Goal: Task Accomplishment & Management: Manage account settings

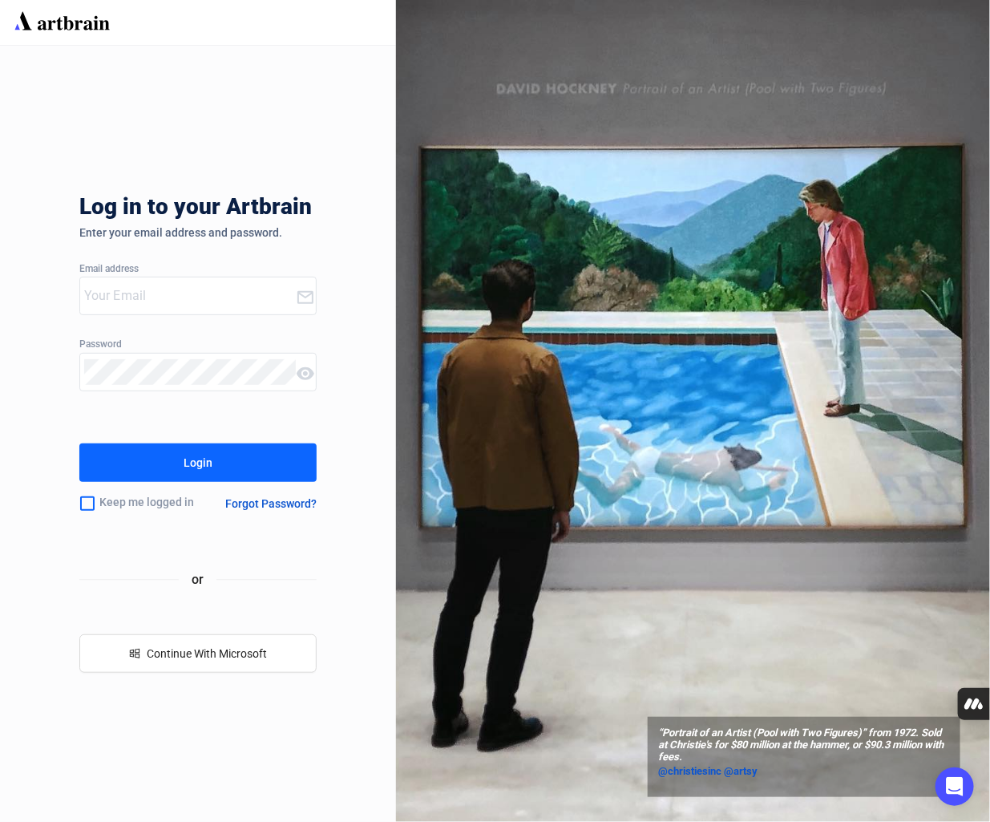
type input "[PERSON_NAME][EMAIL_ADDRESS][PERSON_NAME][DOMAIN_NAME]"
drag, startPoint x: 134, startPoint y: 500, endPoint x: 168, endPoint y: 487, distance: 36.3
click at [134, 500] on div "Keep me logged in" at bounding box center [144, 504] width 131 height 34
click at [182, 478] on button "Login" at bounding box center [197, 462] width 237 height 38
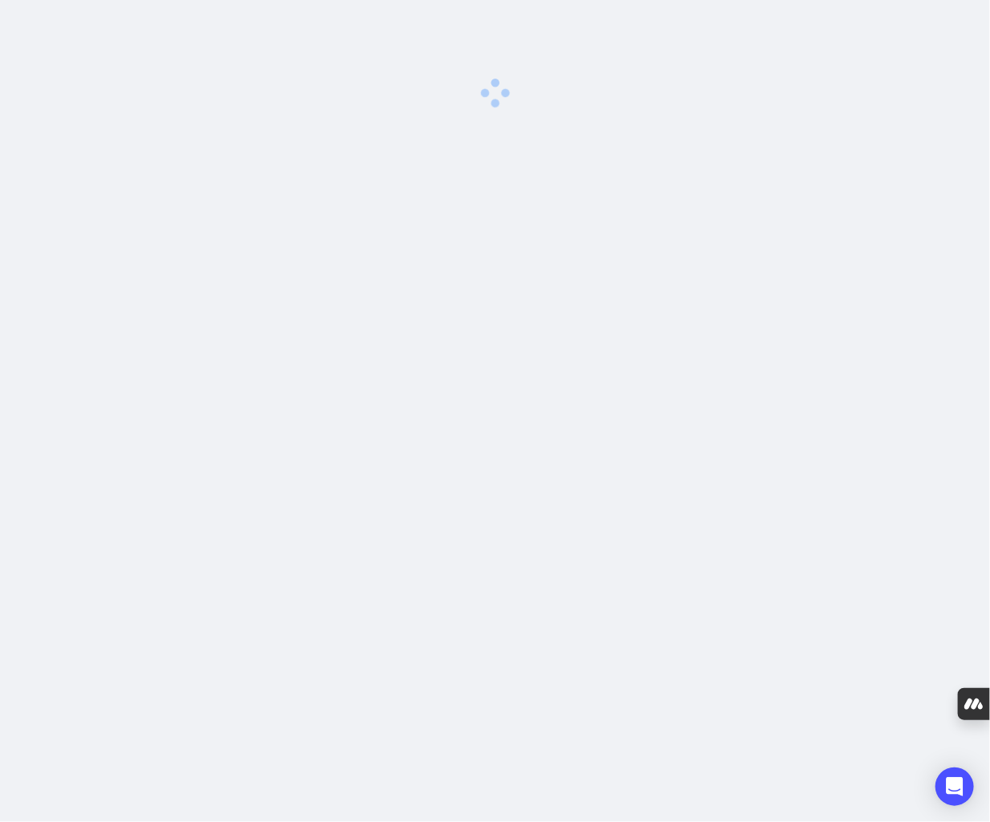
click at [197, 462] on div "0 image was uploaded" at bounding box center [495, 411] width 990 height 822
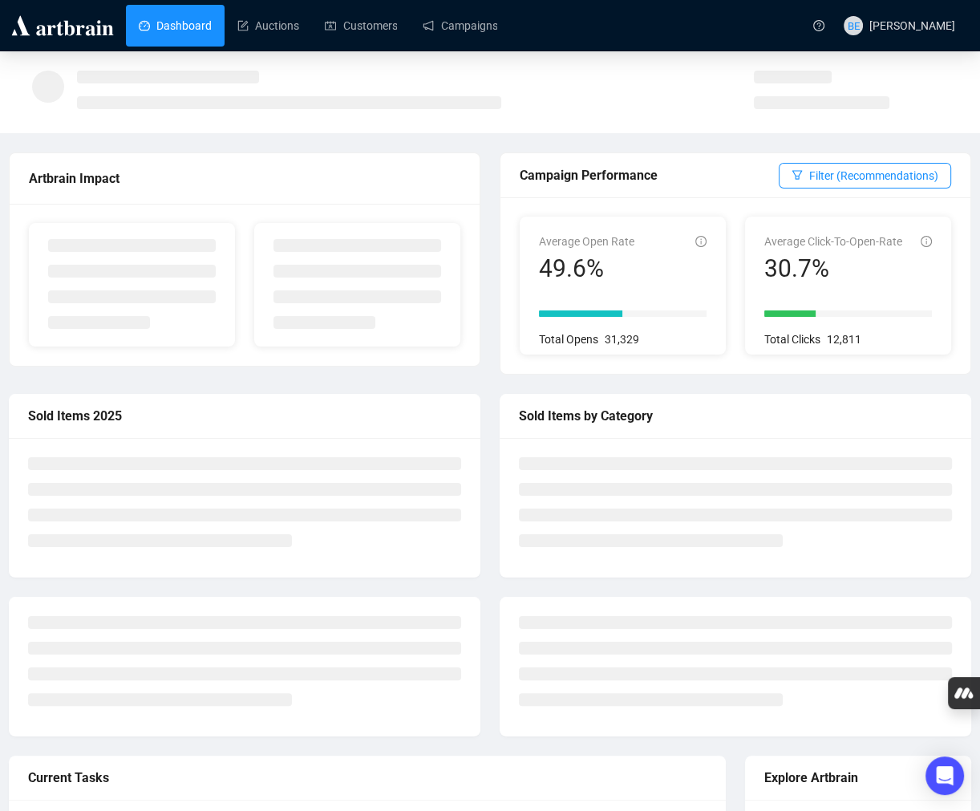
click at [734, 153] on div "Campaign Performance Filter (Recommendations)" at bounding box center [735, 175] width 470 height 45
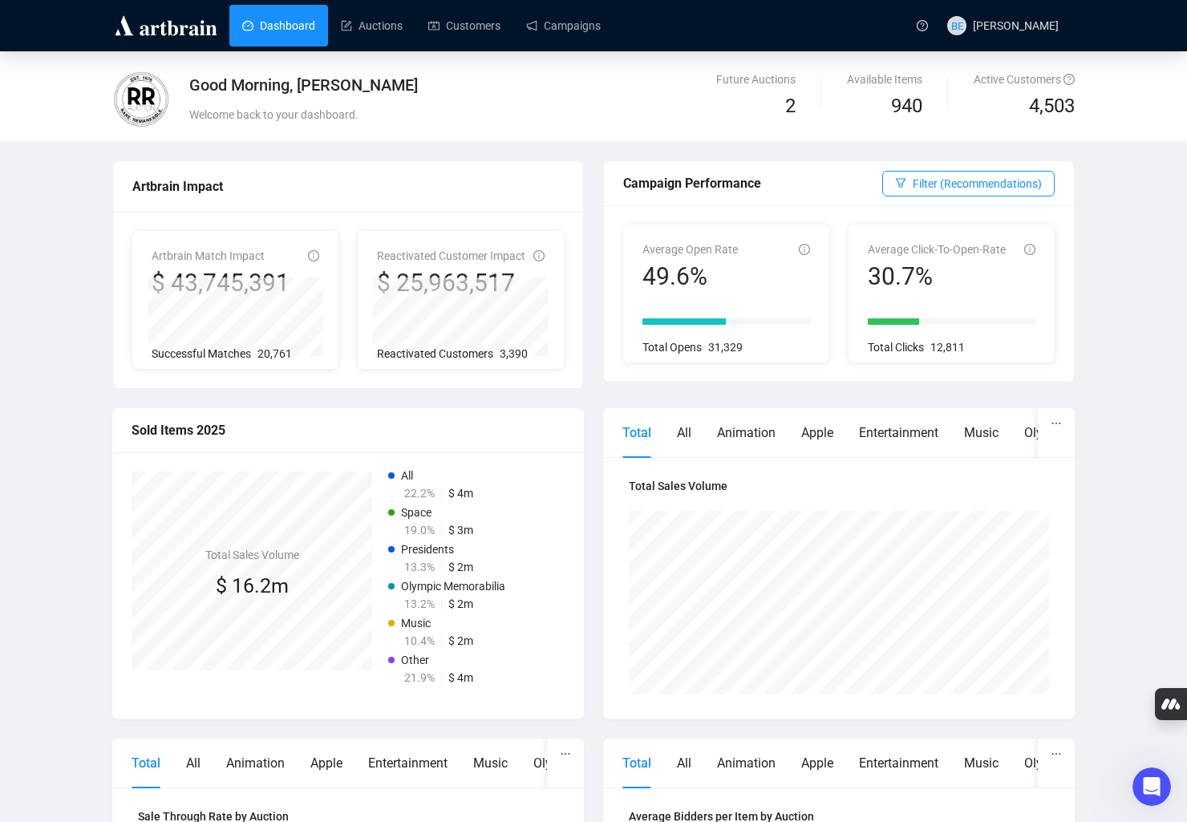
click at [281, 91] on div "Good Morning, [PERSON_NAME]" at bounding box center [469, 85] width 560 height 22
click at [478, 95] on div "Good Morning, [PERSON_NAME]" at bounding box center [469, 85] width 560 height 22
drag, startPoint x: 640, startPoint y: 245, endPoint x: 839, endPoint y: 250, distance: 199.7
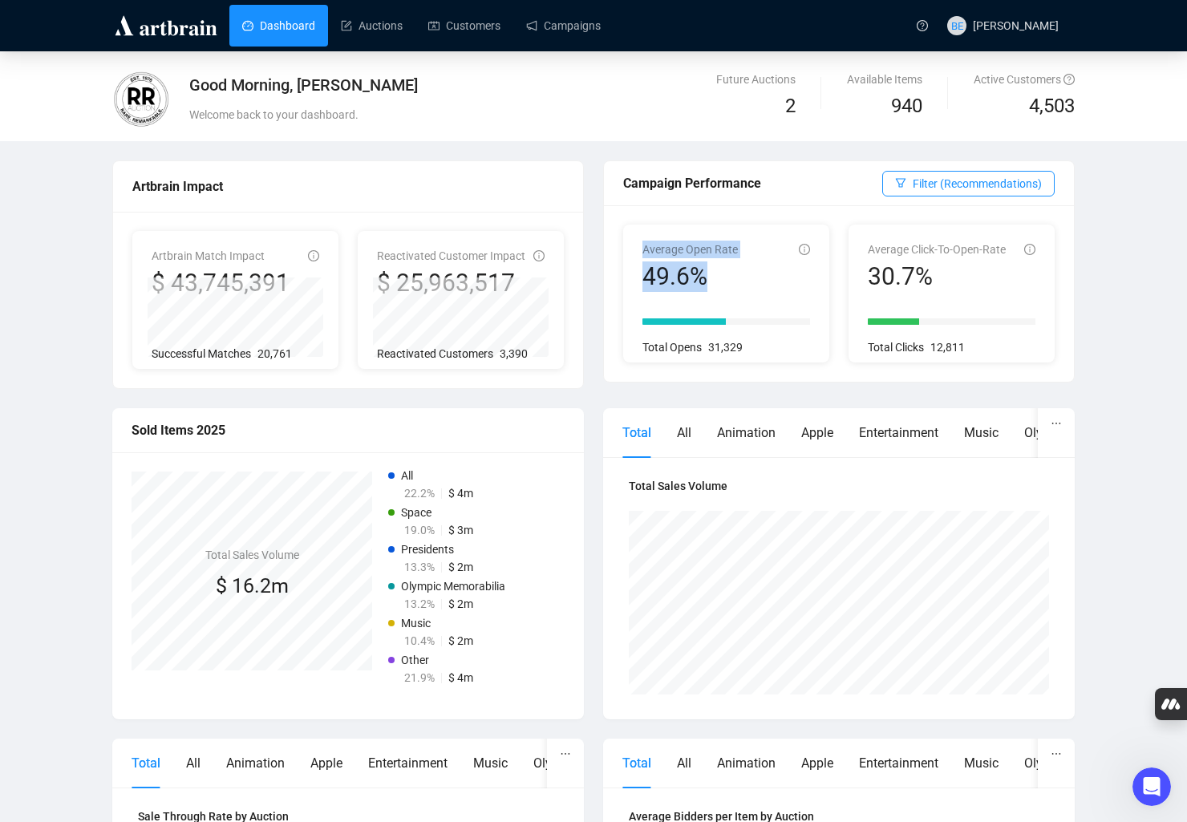
click at [753, 295] on div "Average Open Rate 49.6% Total Opens 31,329" at bounding box center [726, 293] width 206 height 138
click at [942, 187] on span "Filter (Recommendations)" at bounding box center [976, 184] width 129 height 18
click at [701, 181] on div "Campaign Performance" at bounding box center [752, 183] width 259 height 20
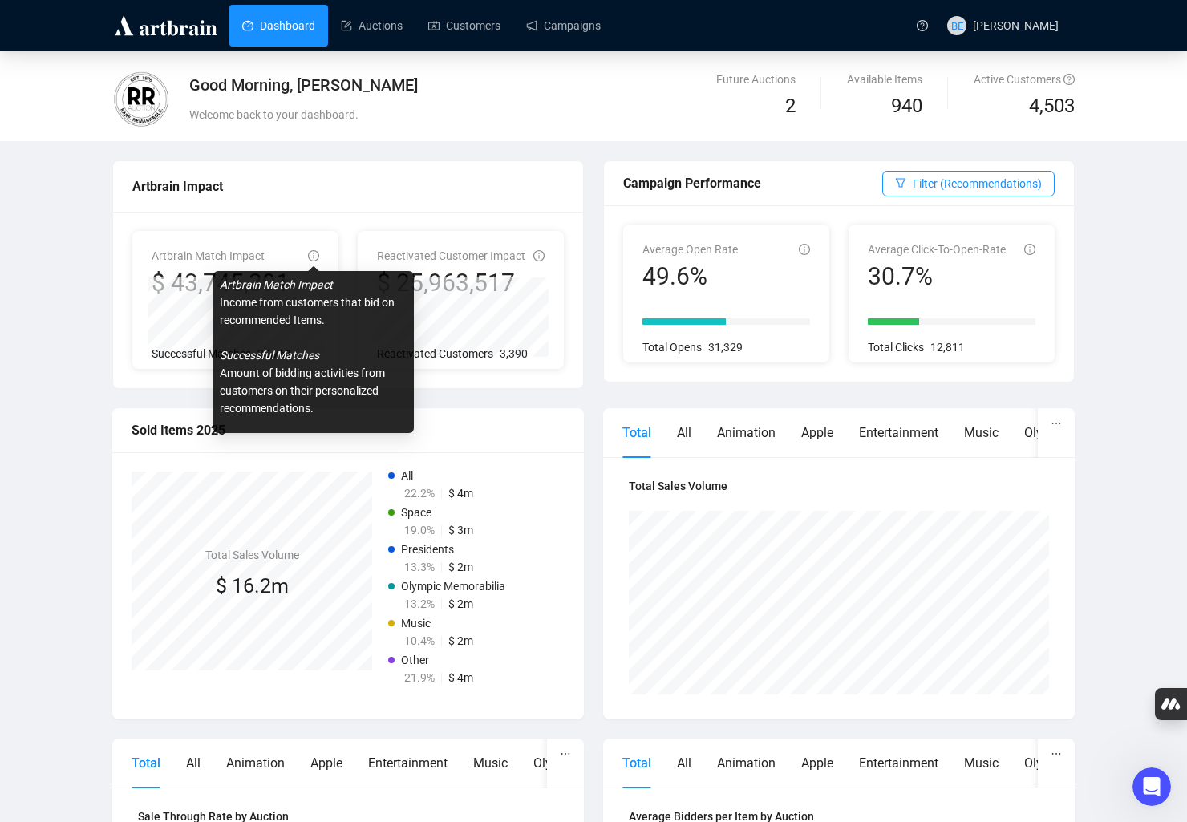
click at [313, 257] on icon "info-circle" at bounding box center [314, 256] width 2 height 6
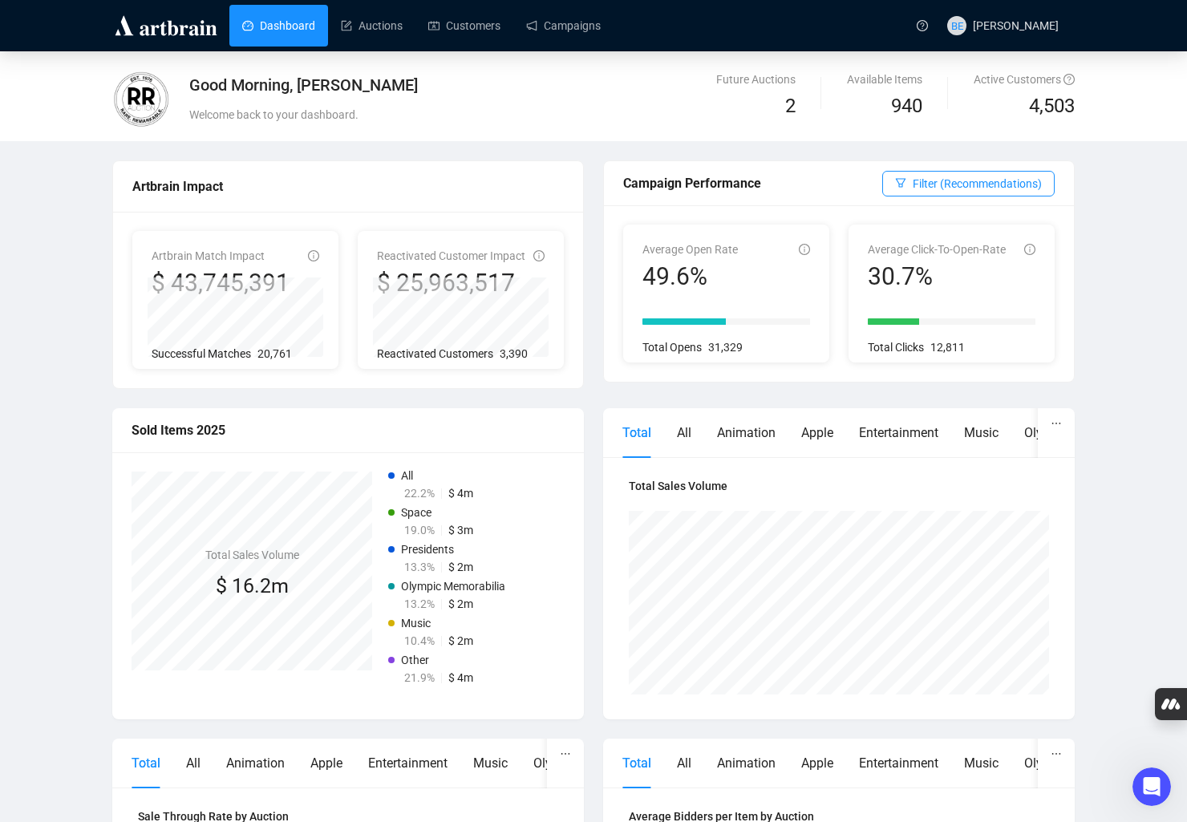
click at [378, 228] on div "Artbrain Match Impact $ 43,745,391 Successful Matches 20,761 Reactivated Custom…" at bounding box center [348, 300] width 470 height 176
click at [361, 214] on div "Artbrain Match Impact $ 43,745,391 Successful Matches 20,761 Reactivated Custom…" at bounding box center [348, 300] width 470 height 176
click at [396, 32] on link "Auctions" at bounding box center [372, 26] width 62 height 42
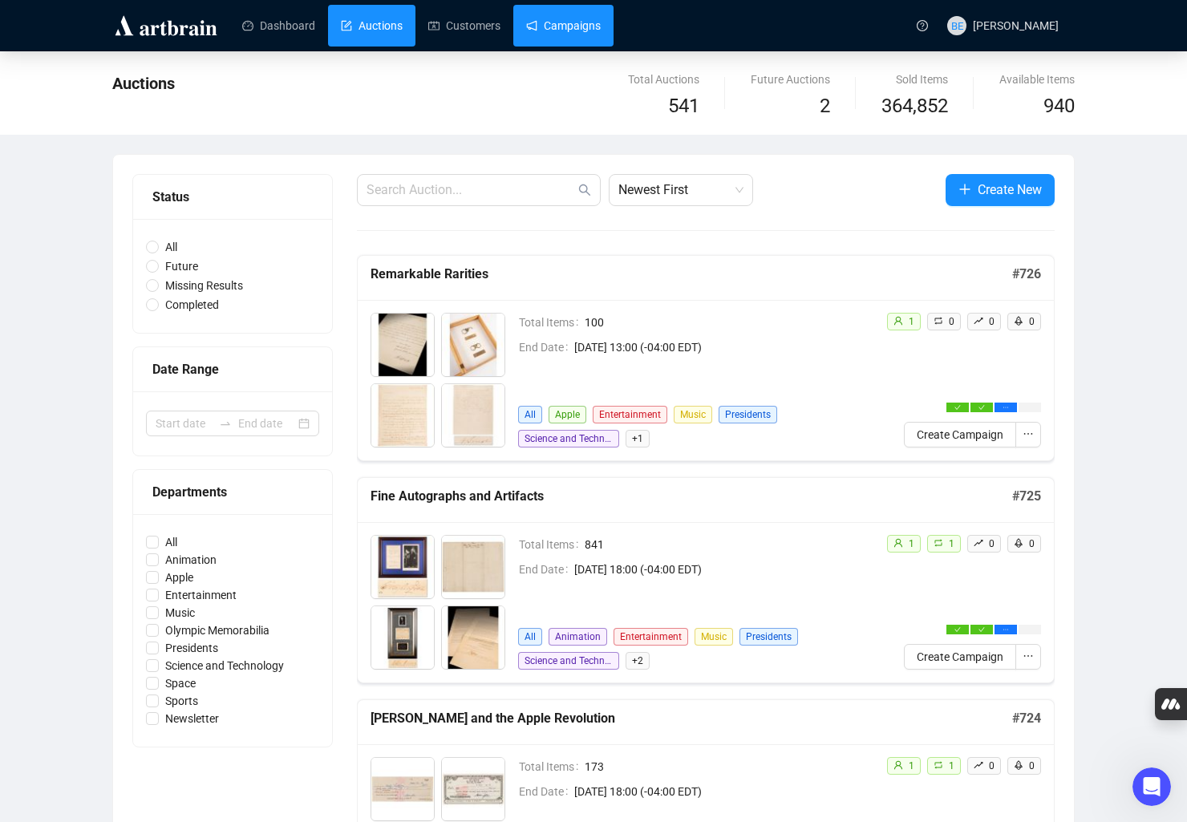
click at [548, 27] on link "Campaigns" at bounding box center [563, 26] width 75 height 42
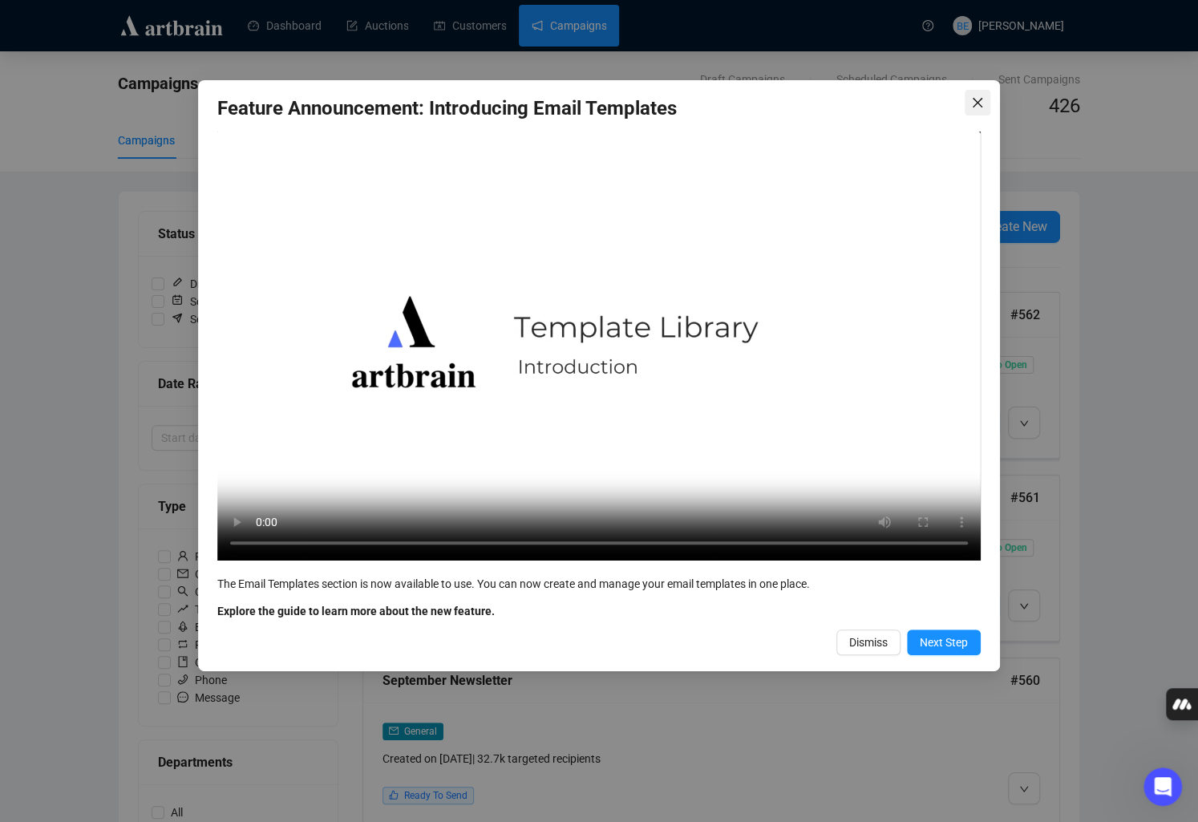
click at [976, 103] on icon "close" at bounding box center [978, 103] width 10 height 10
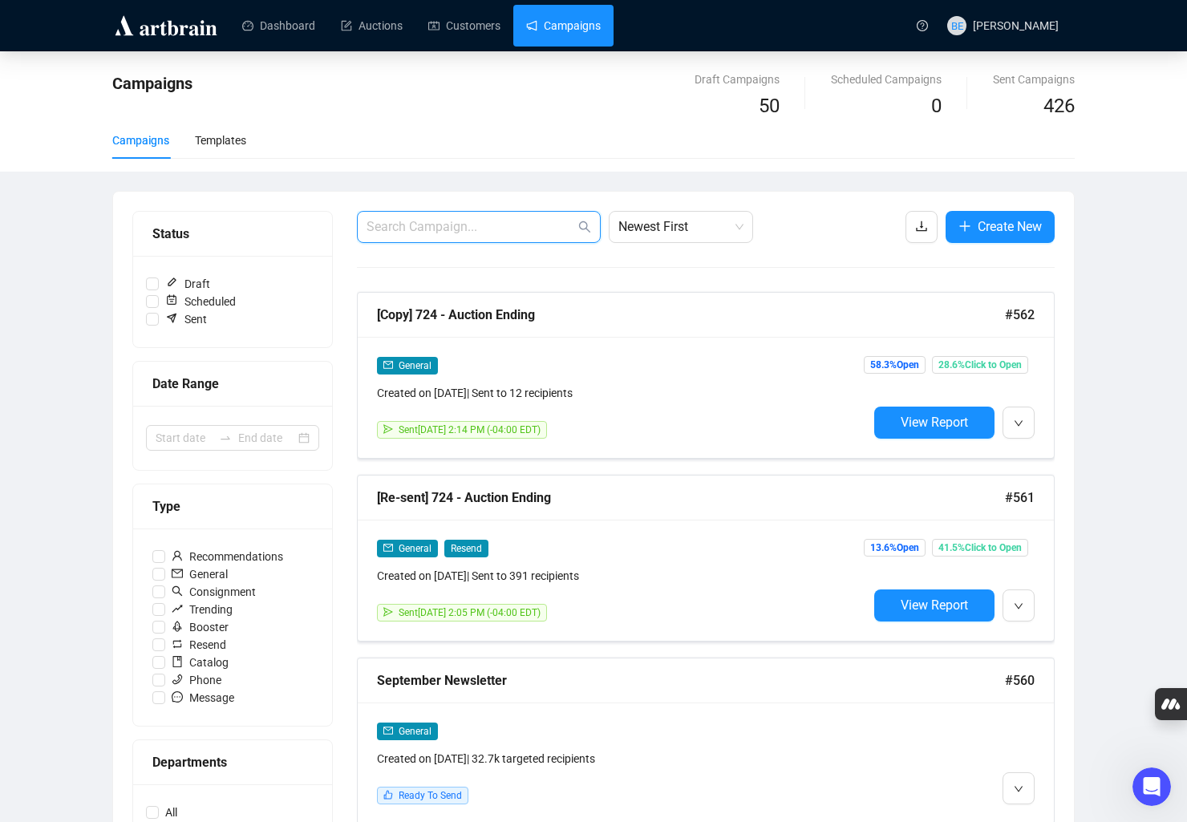
click at [501, 236] on input "text" at bounding box center [470, 226] width 208 height 19
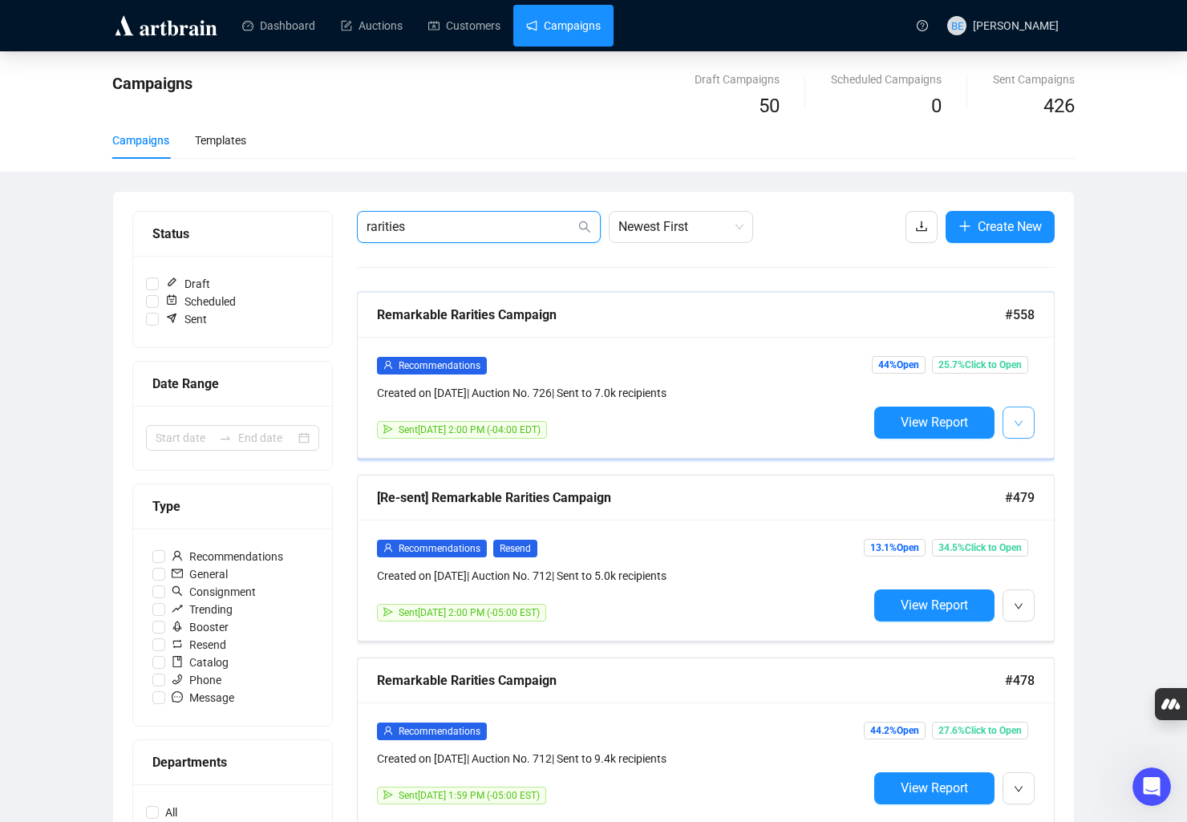
type input "rarities"
click at [989, 419] on icon "down" at bounding box center [1018, 424] width 10 height 10
drag, startPoint x: 470, startPoint y: 280, endPoint x: 422, endPoint y: 296, distance: 50.7
click at [989, 427] on span "button" at bounding box center [1018, 422] width 10 height 20
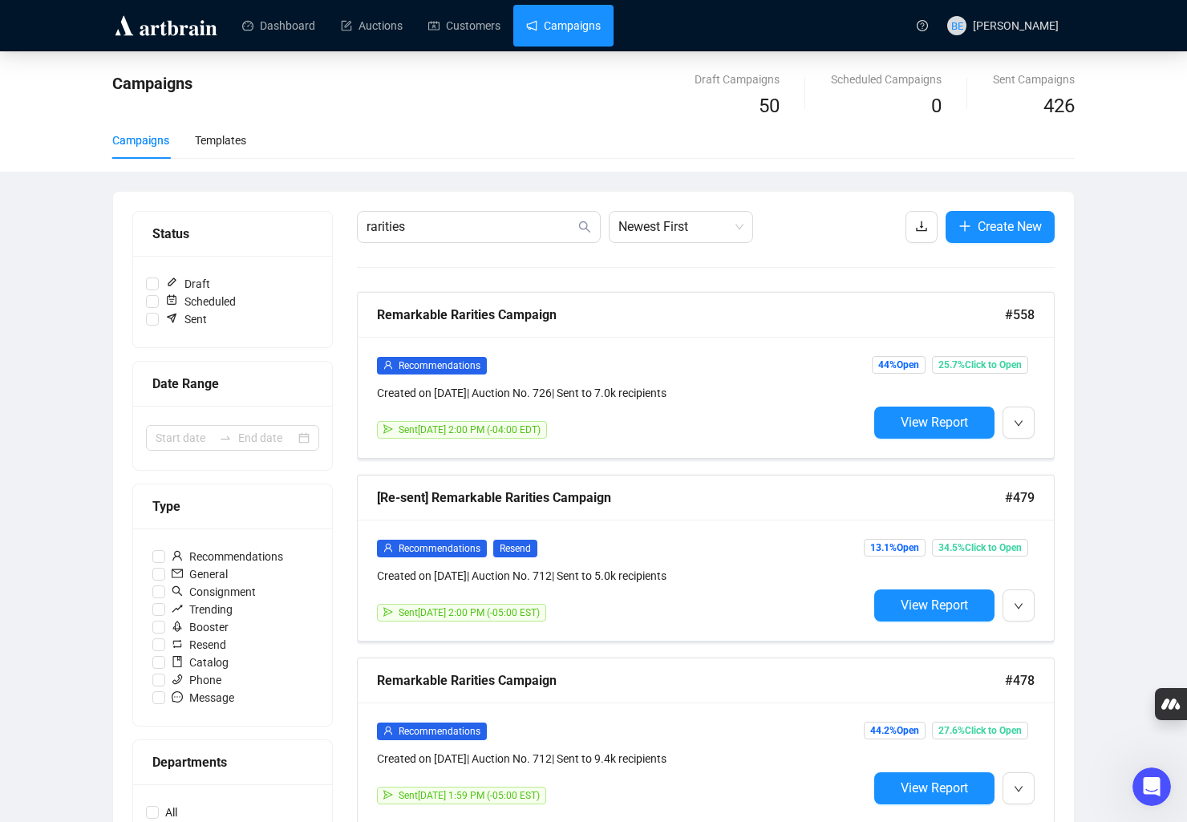
drag, startPoint x: 1071, startPoint y: 416, endPoint x: 1078, endPoint y: 423, distance: 9.7
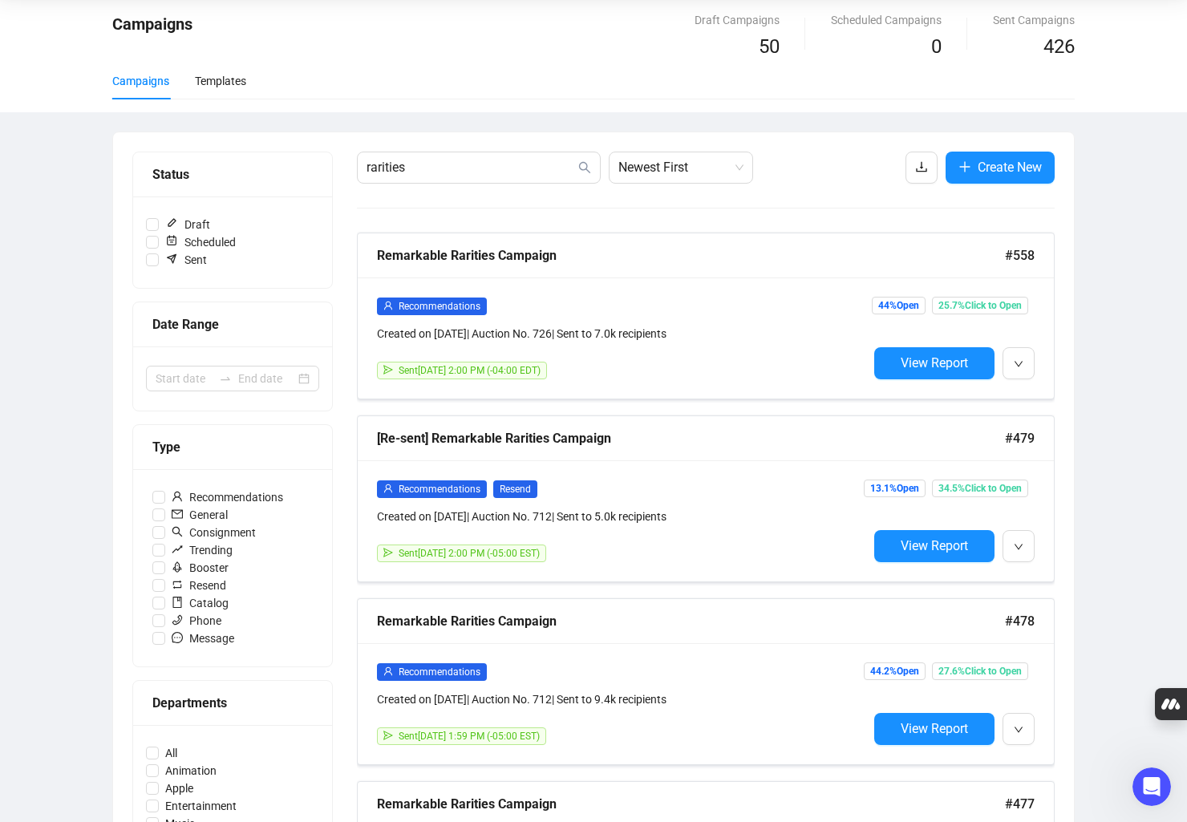
scroll to position [87, 0]
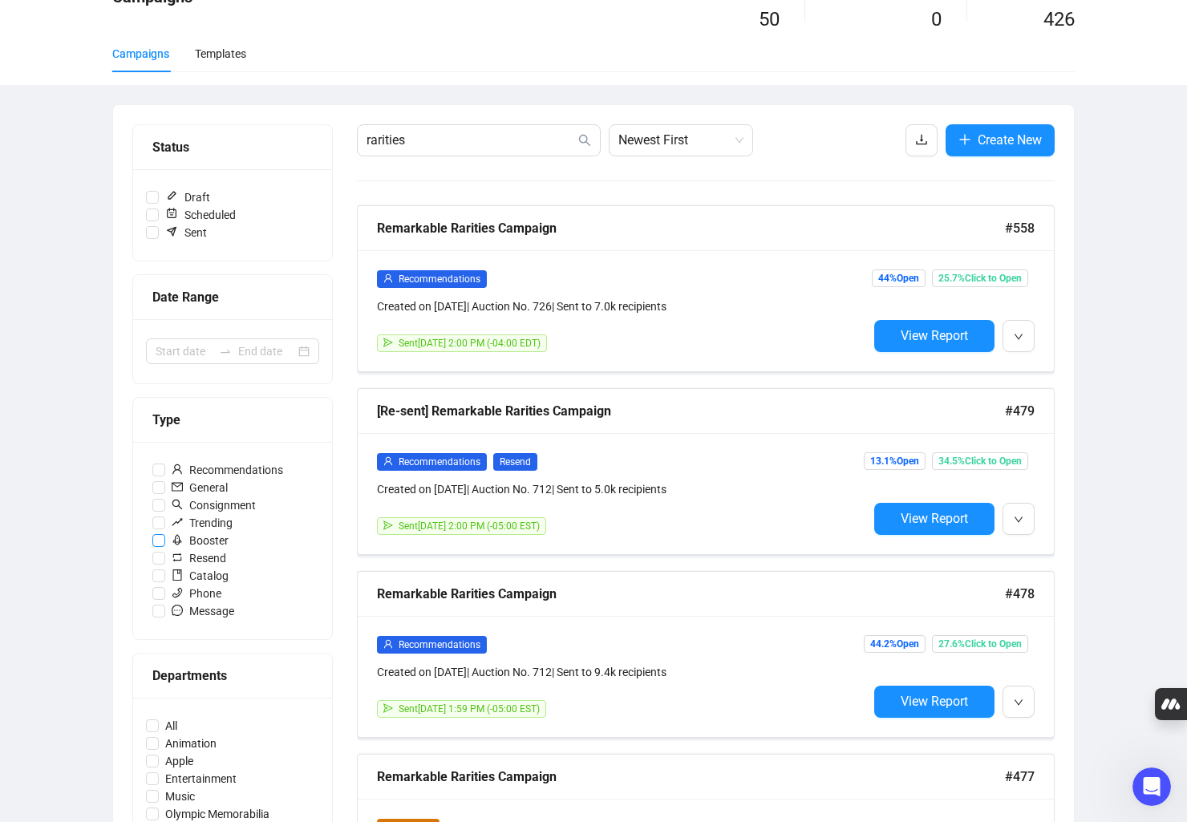
click at [195, 535] on span "Booster" at bounding box center [200, 541] width 70 height 18
click at [165, 535] on input "Booster" at bounding box center [158, 540] width 13 height 13
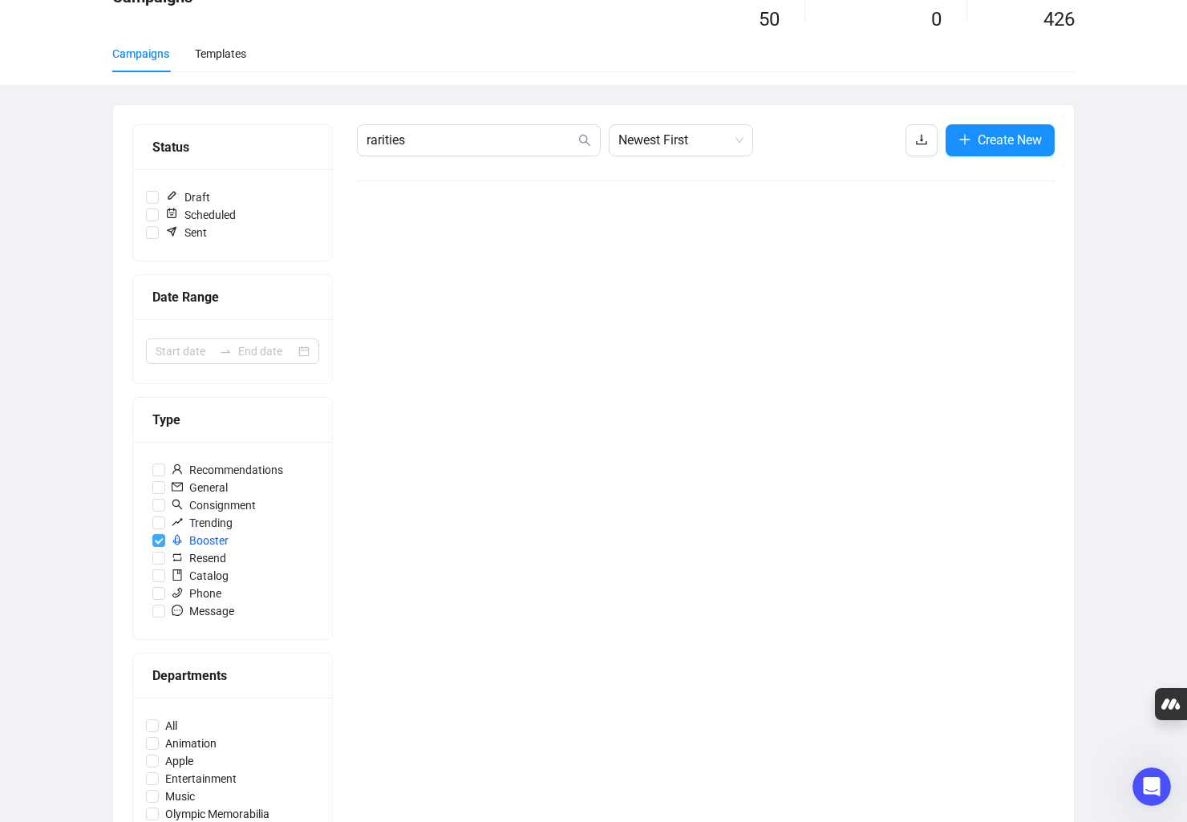
click at [195, 535] on span "Booster" at bounding box center [200, 541] width 70 height 18
click at [165, 535] on input "Booster" at bounding box center [158, 540] width 13 height 13
checkbox input "false"
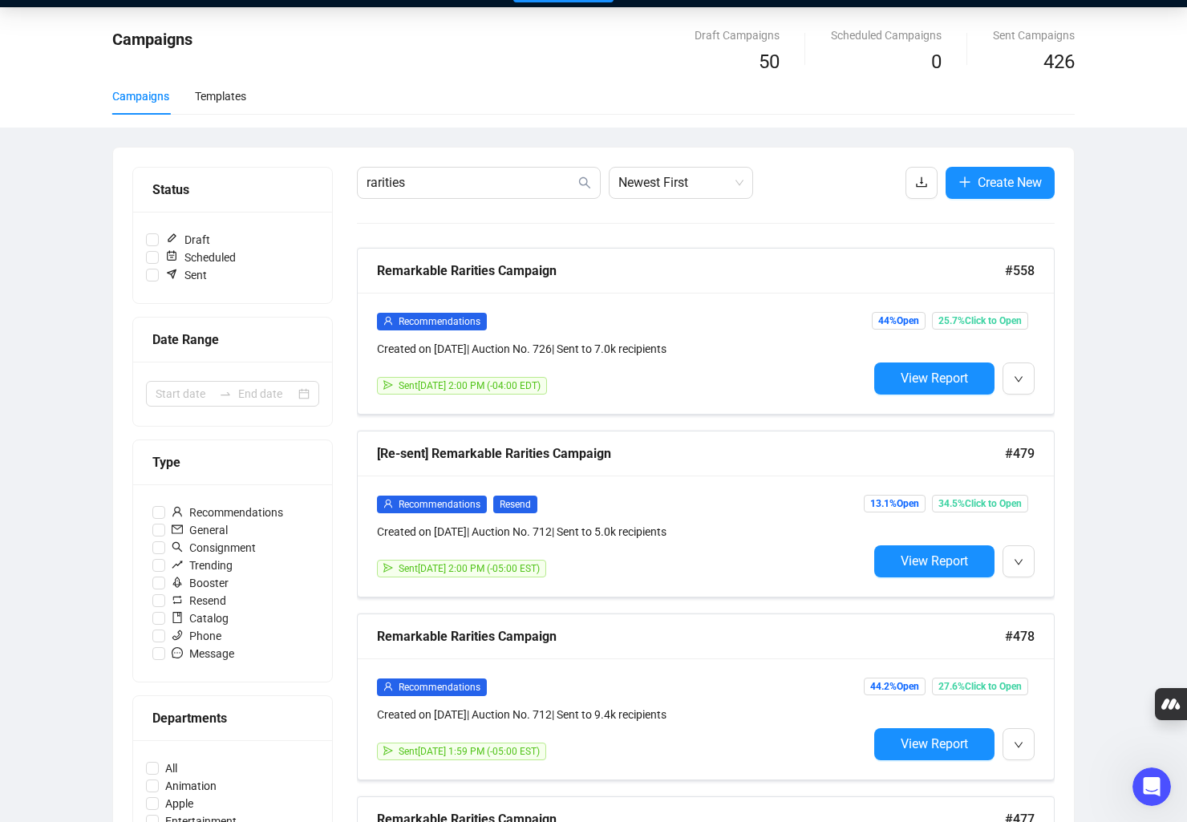
scroll to position [0, 0]
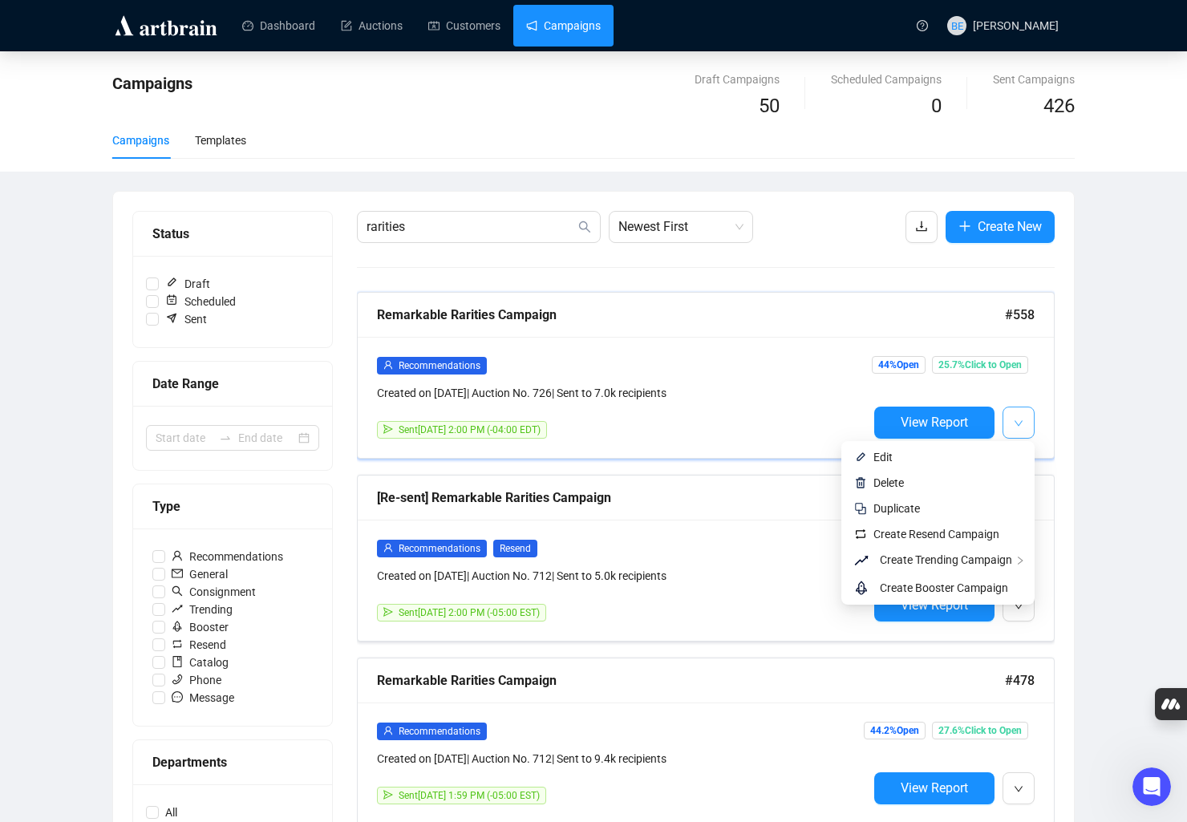
click at [989, 427] on button "button" at bounding box center [1018, 422] width 32 height 32
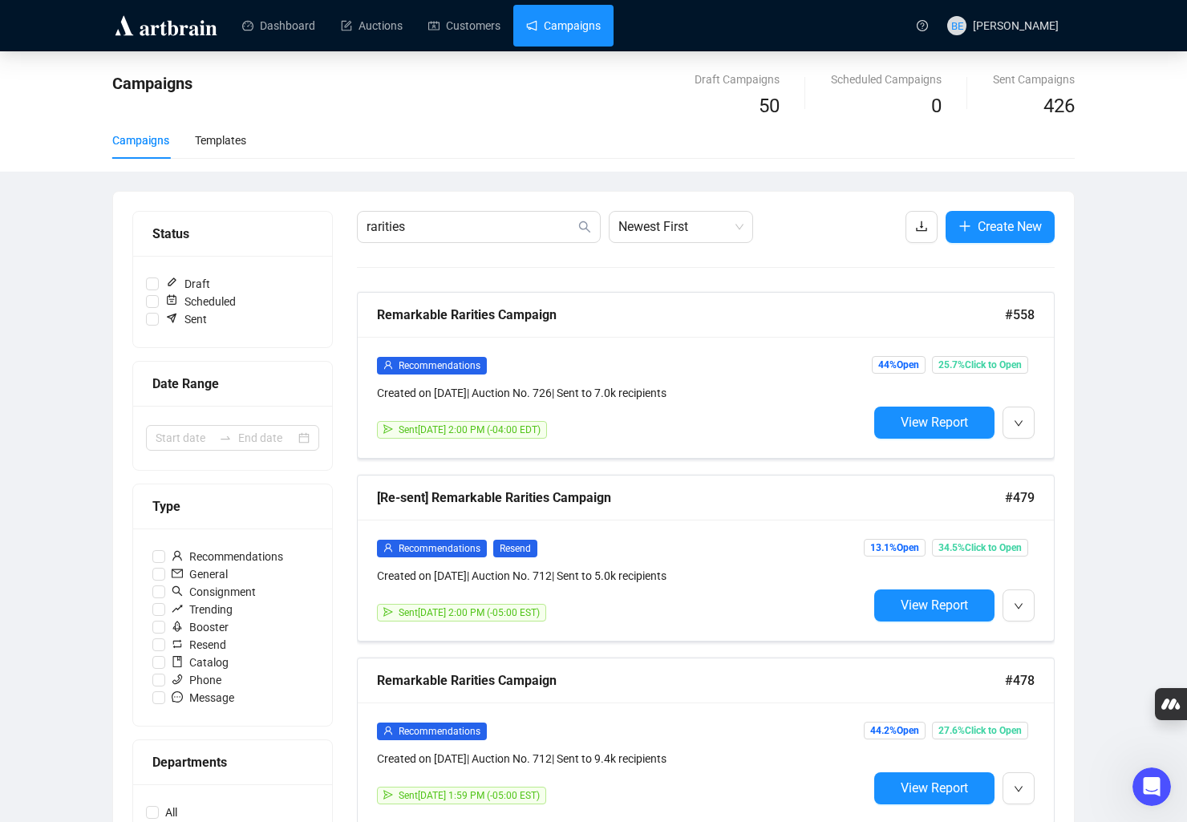
drag, startPoint x: 1169, startPoint y: 415, endPoint x: 13, endPoint y: 555, distance: 1164.5
click at [989, 423] on button "button" at bounding box center [1018, 422] width 32 height 32
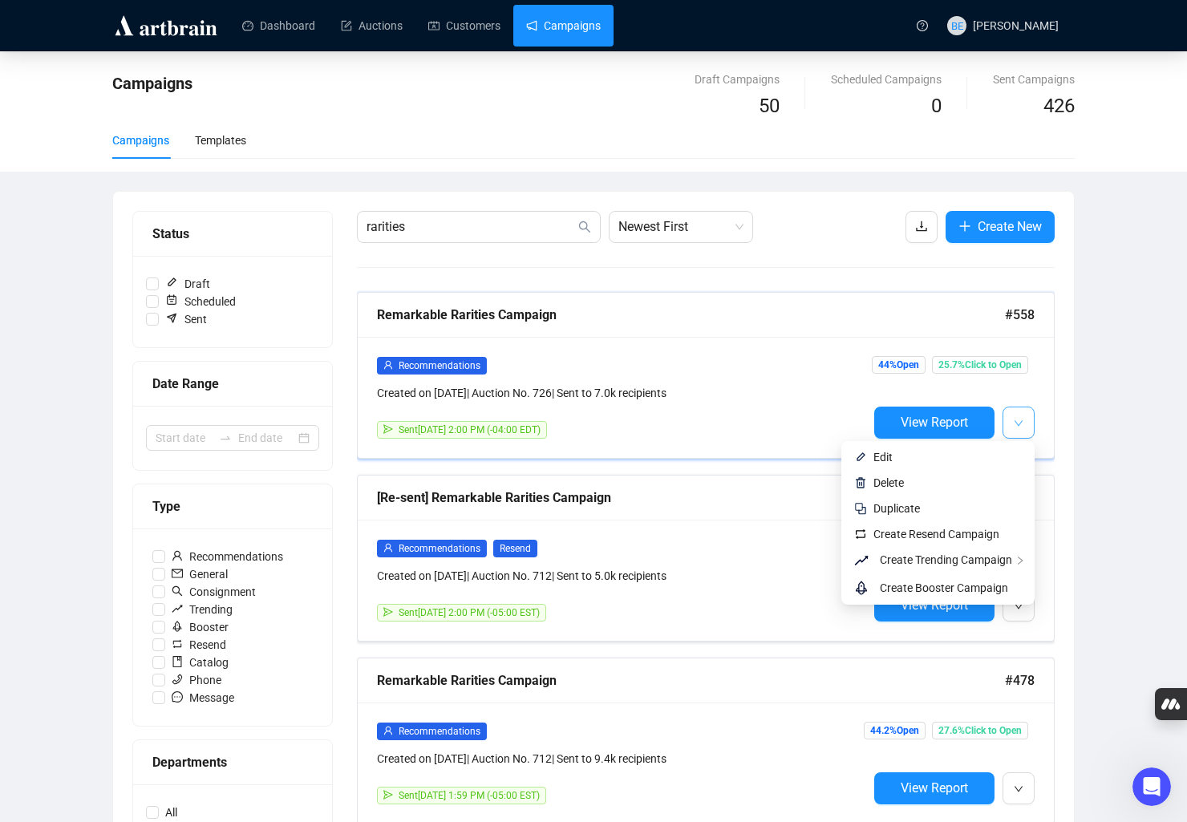
click at [989, 420] on button "button" at bounding box center [1018, 422] width 32 height 32
click at [987, 537] on span "Create Resend Campaign" at bounding box center [936, 534] width 126 height 13
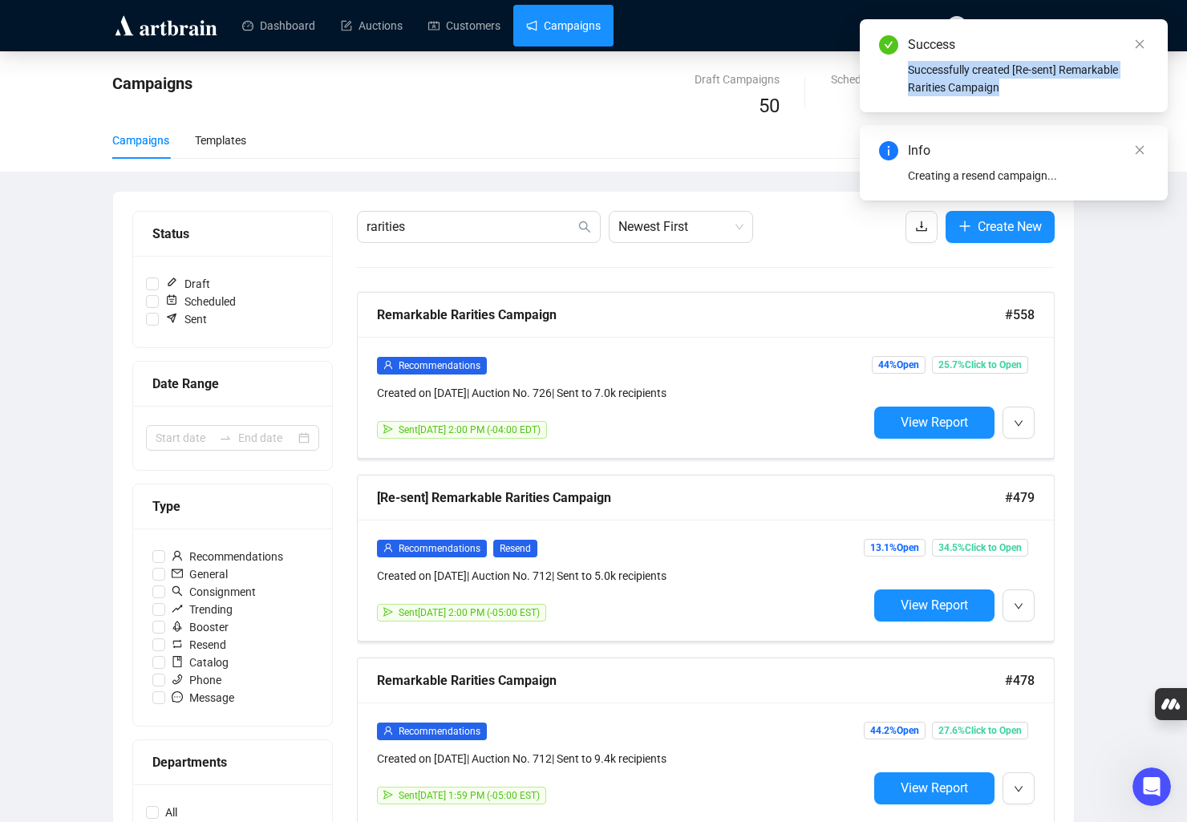
drag, startPoint x: 947, startPoint y: 75, endPoint x: 1024, endPoint y: 91, distance: 78.6
click at [989, 91] on div "Success Successfully created [Re-sent] Remarkable Rarities Campaign" at bounding box center [1013, 65] width 269 height 61
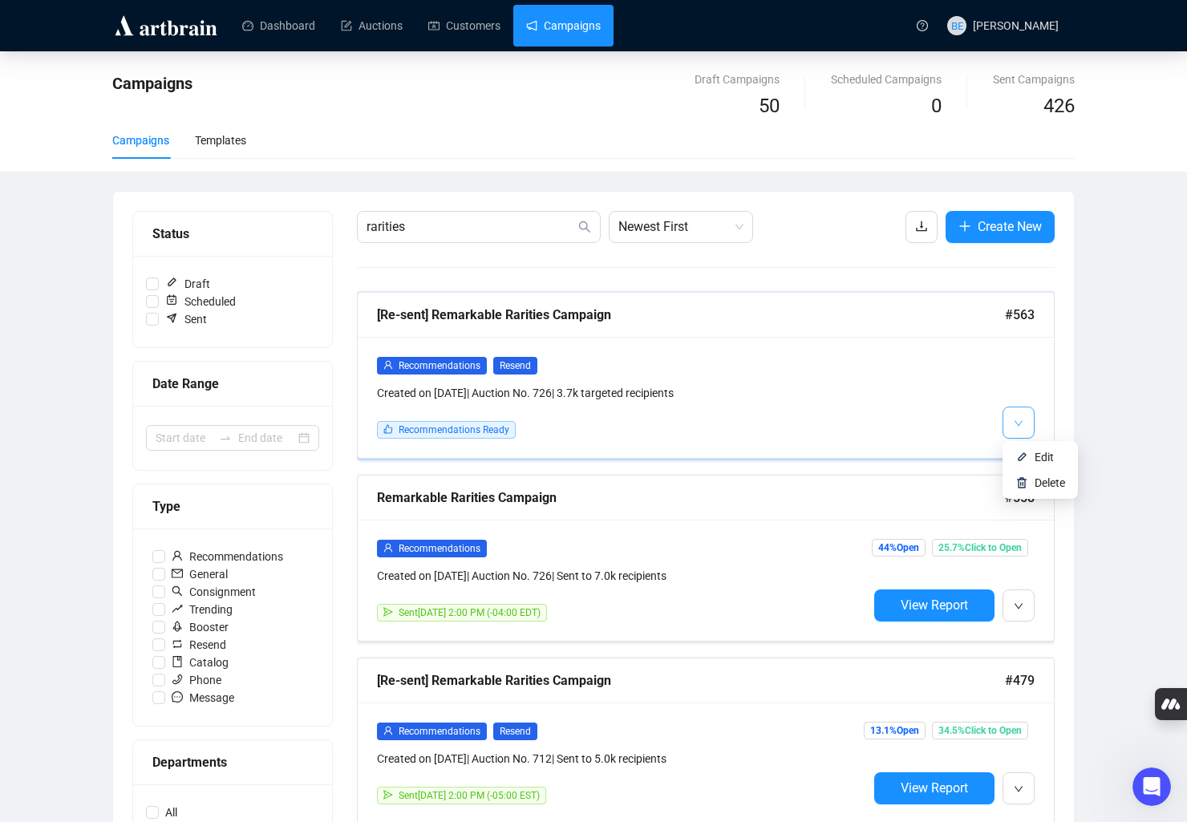
click at [989, 418] on button "button" at bounding box center [1018, 422] width 32 height 32
drag, startPoint x: 1168, startPoint y: 390, endPoint x: 1149, endPoint y: 394, distance: 19.5
click at [989, 420] on icon "down" at bounding box center [1018, 424] width 10 height 10
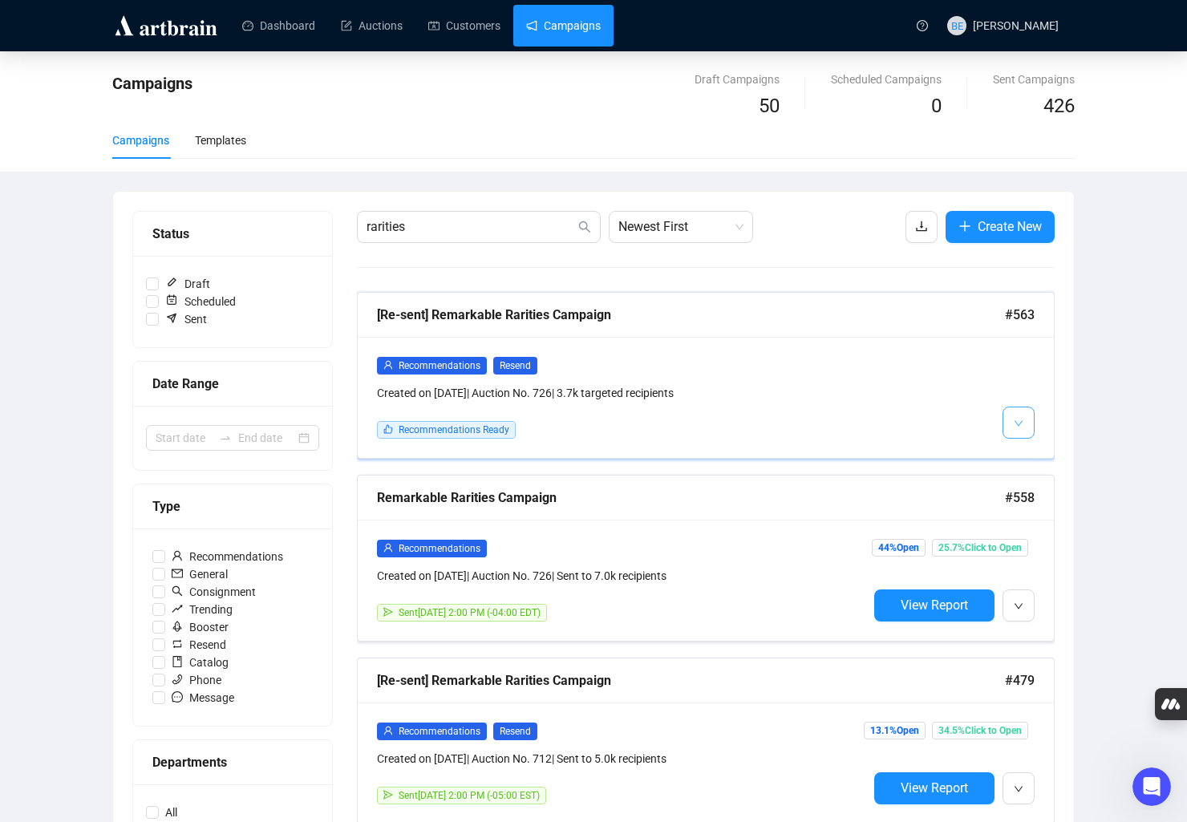
click at [989, 425] on icon "down" at bounding box center [1018, 424] width 10 height 10
click at [989, 426] on icon "down" at bounding box center [1018, 424] width 10 height 10
click at [940, 395] on div at bounding box center [951, 397] width 167 height 83
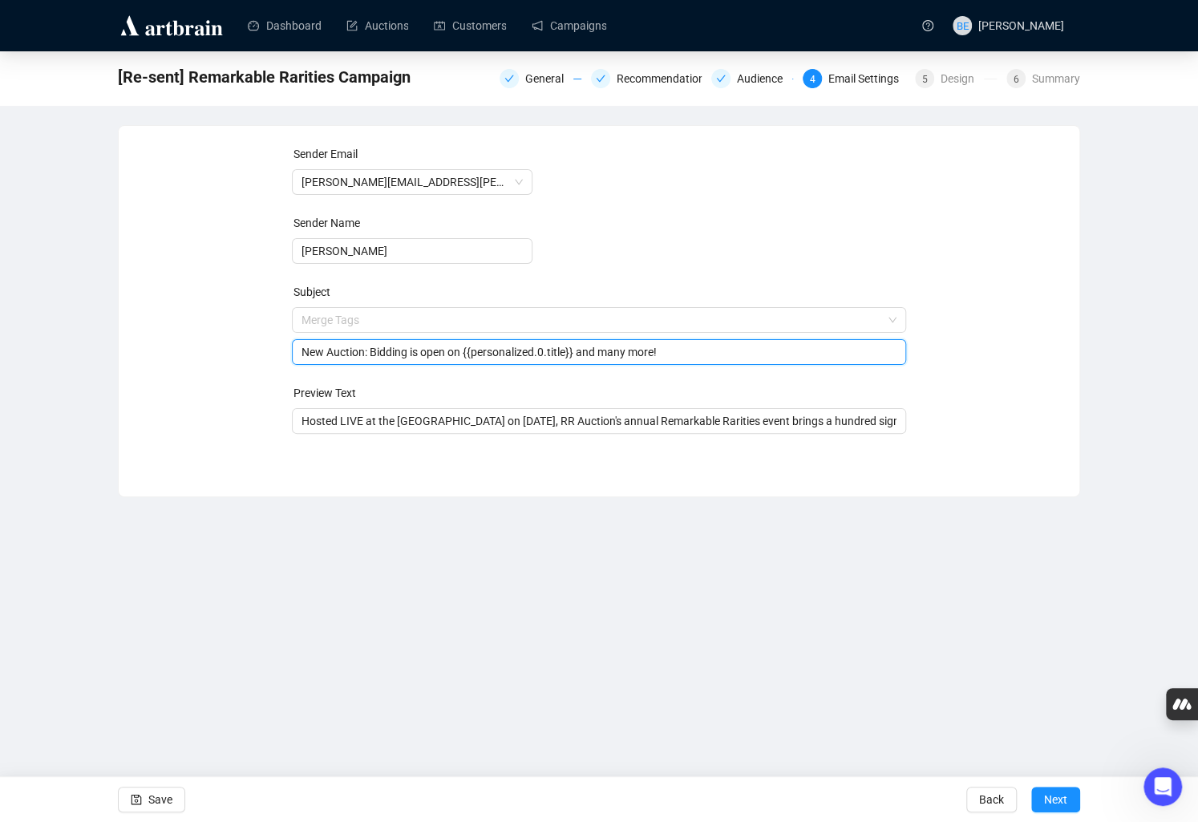
click at [573, 322] on span "Merge Tags New Auction: Bidding is open on {{personalized.0.title}} and many mo…" at bounding box center [599, 335] width 615 height 45
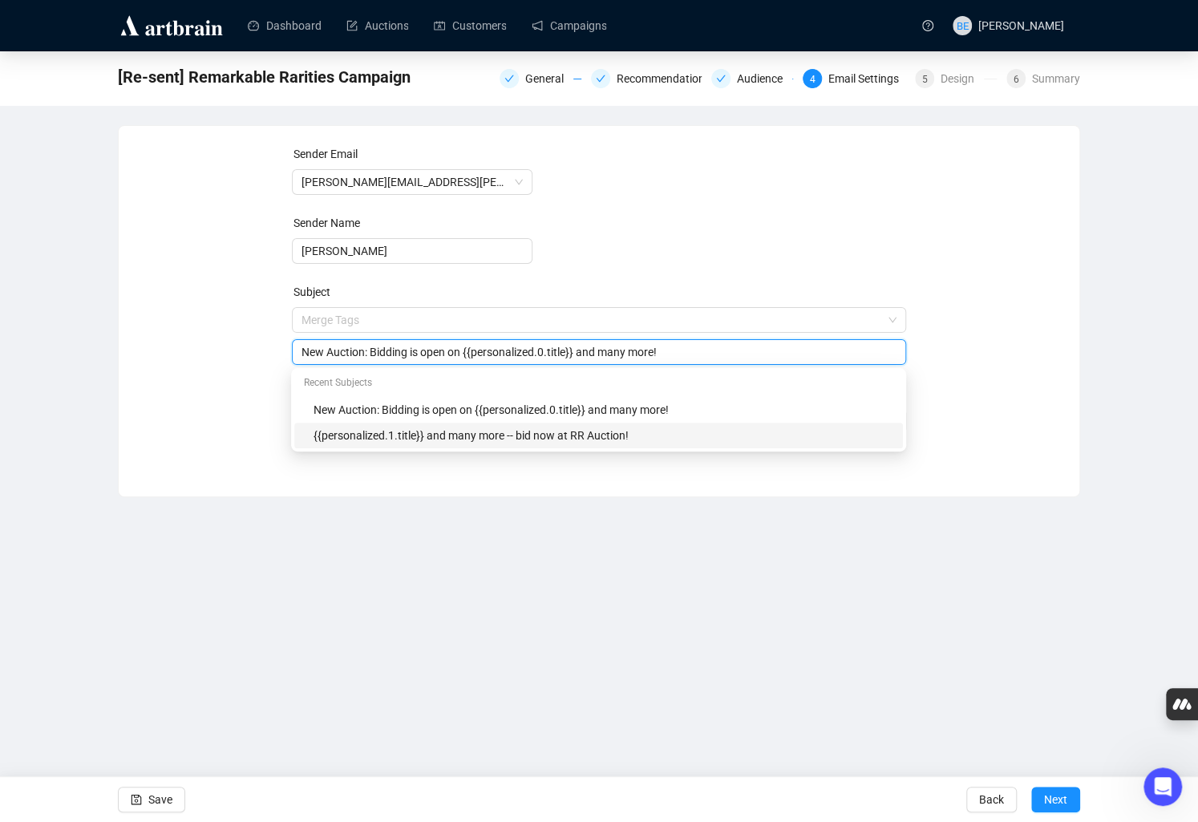
click at [578, 439] on div "{{personalized.1.title}} and many more -- bid now at RR Auction!" at bounding box center [603, 436] width 580 height 18
type input "{{personalized.1.title}} and many more -- bid now at RR Auction!"
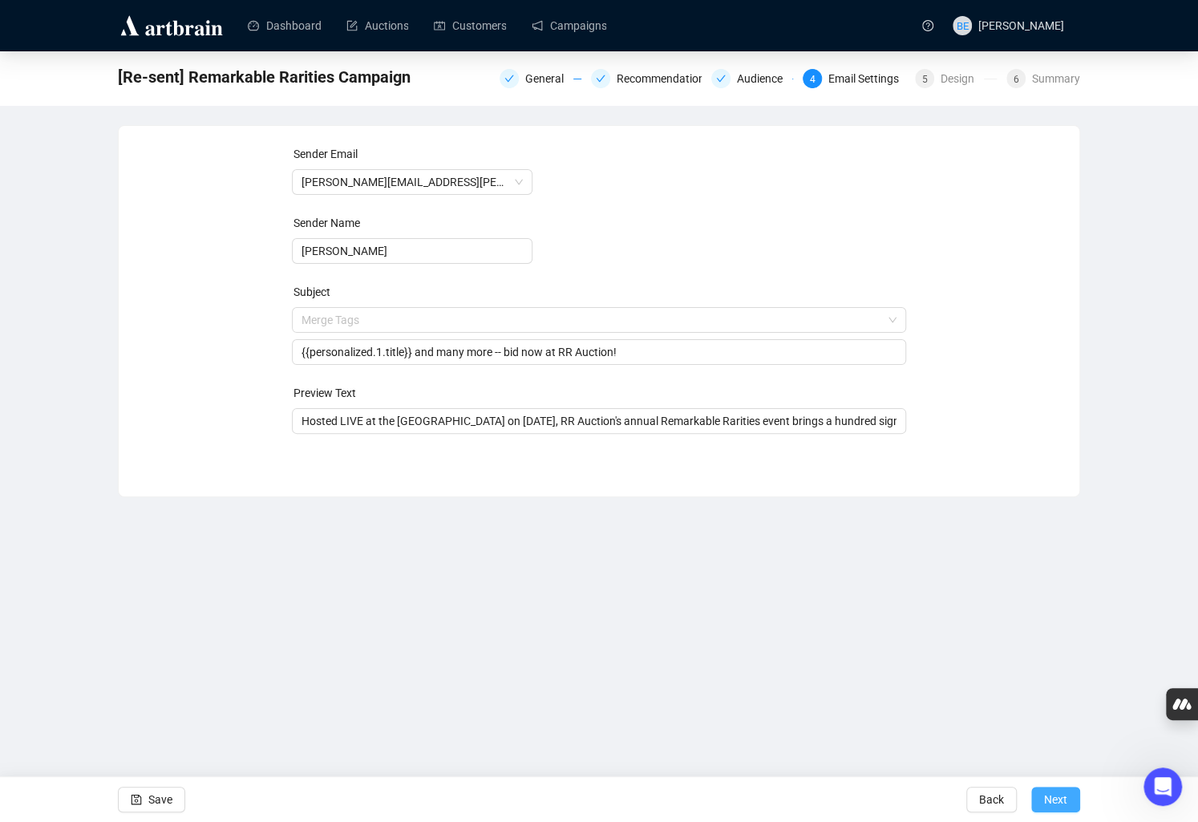
click at [989, 801] on span "Next" at bounding box center [1055, 799] width 23 height 45
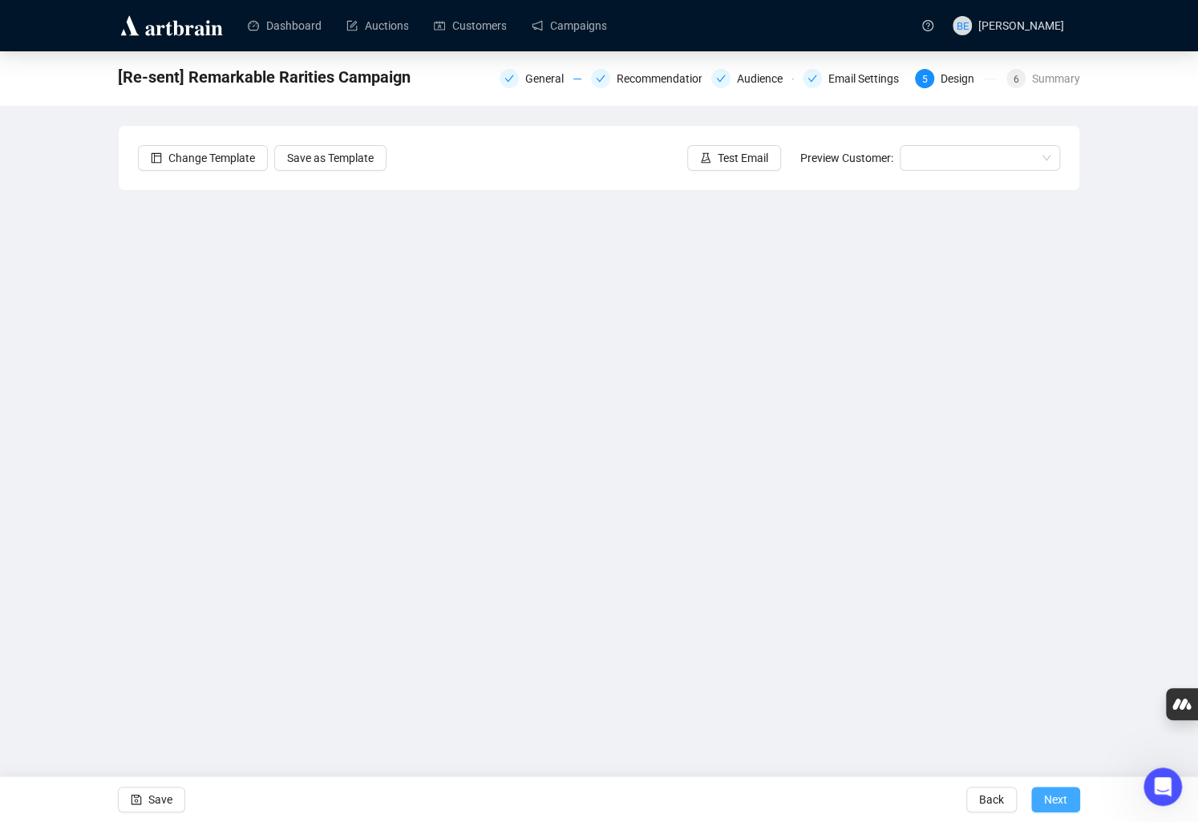
click at [989, 800] on span "Next" at bounding box center [1055, 799] width 23 height 45
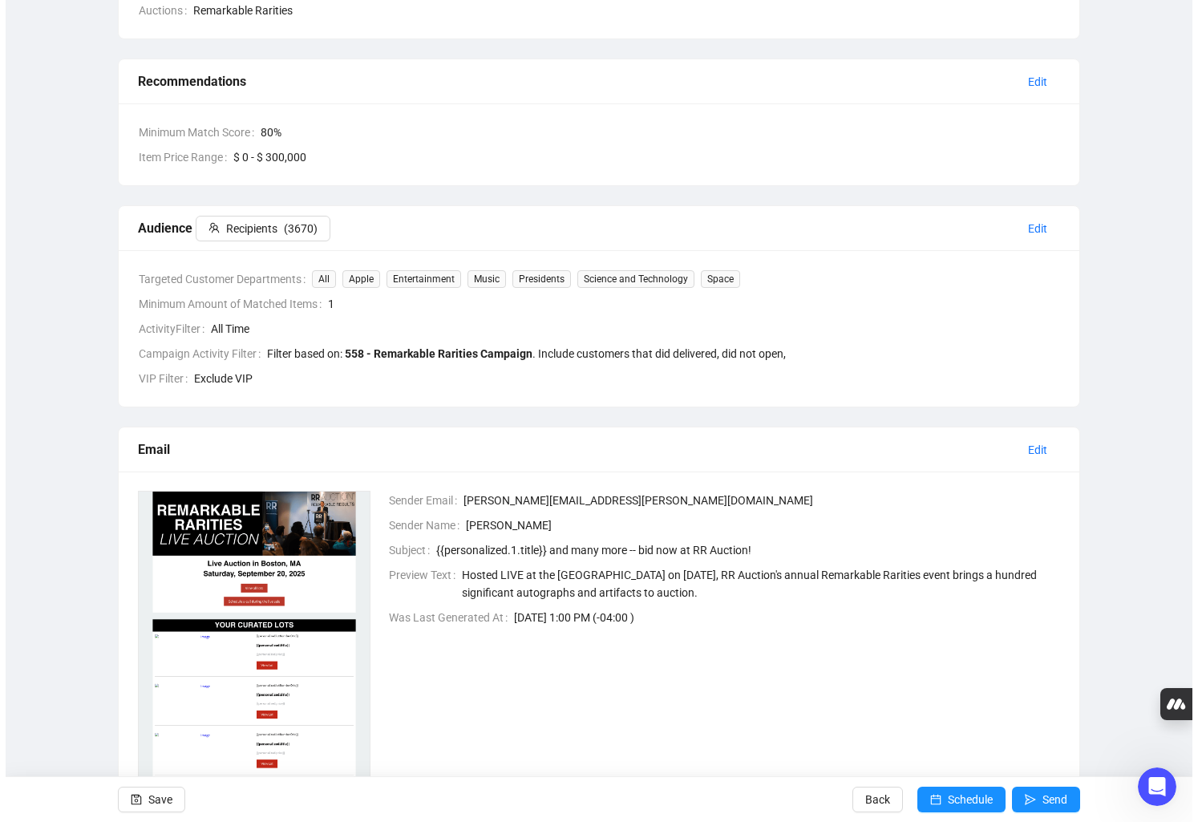
scroll to position [304, 0]
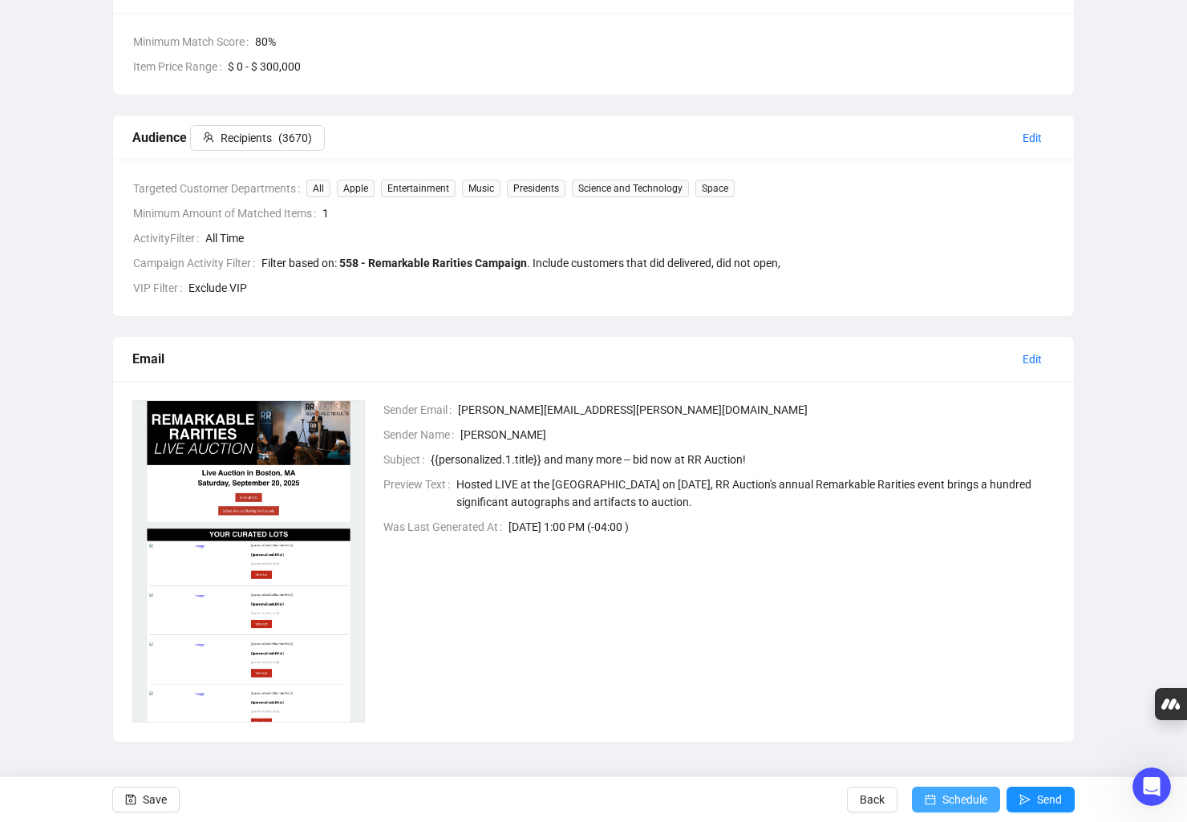
click at [969, 802] on span "Schedule" at bounding box center [964, 799] width 45 height 45
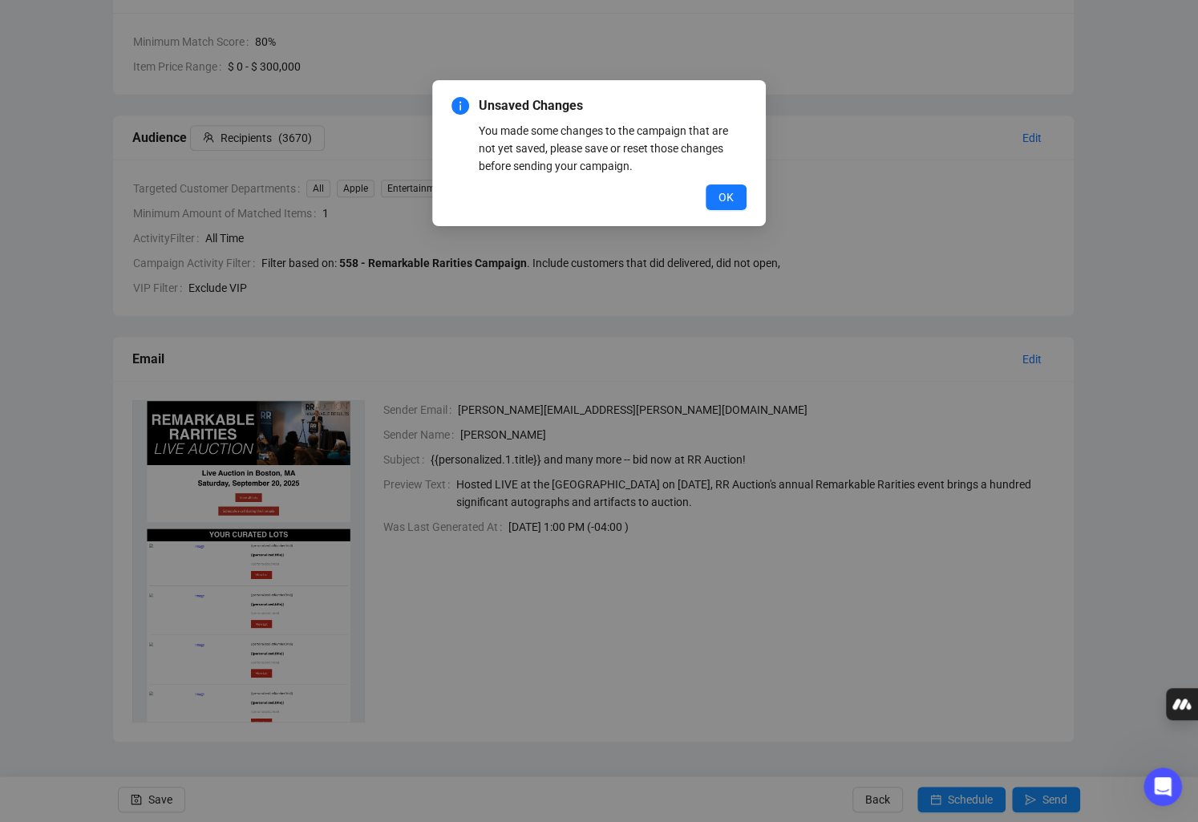
click at [622, 140] on div "You made some changes to the campaign that are not yet saved, please save or re…" at bounding box center [613, 148] width 268 height 53
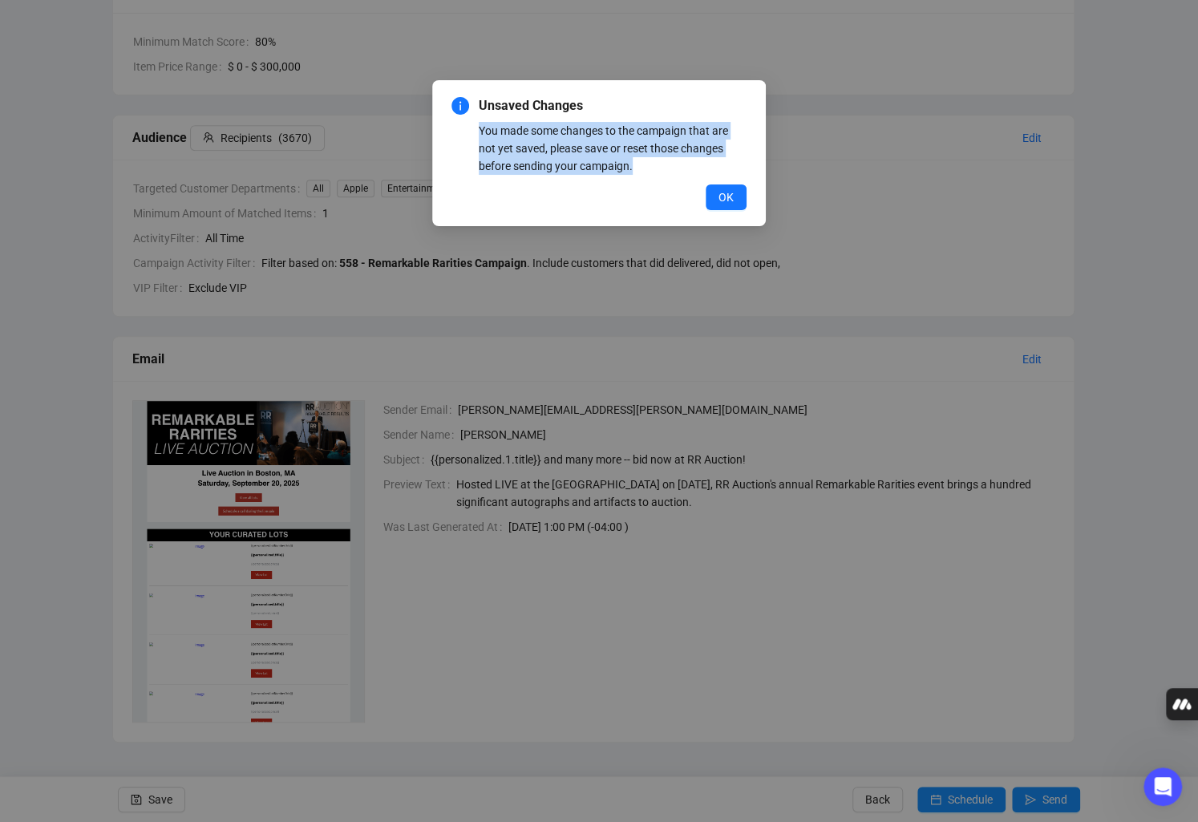
click at [622, 140] on div "You made some changes to the campaign that are not yet saved, please save or re…" at bounding box center [613, 148] width 268 height 53
click at [726, 199] on span "OK" at bounding box center [725, 197] width 15 height 18
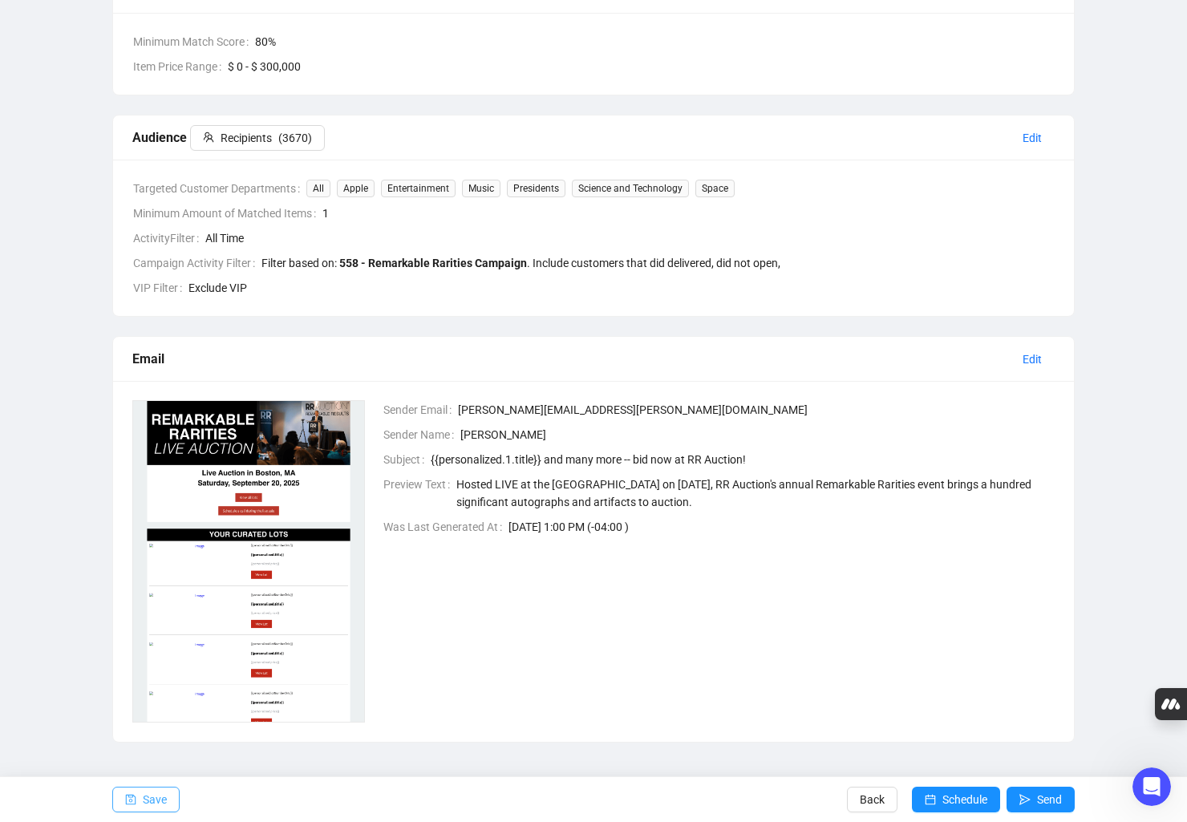
click at [147, 796] on span "Save" at bounding box center [155, 799] width 24 height 45
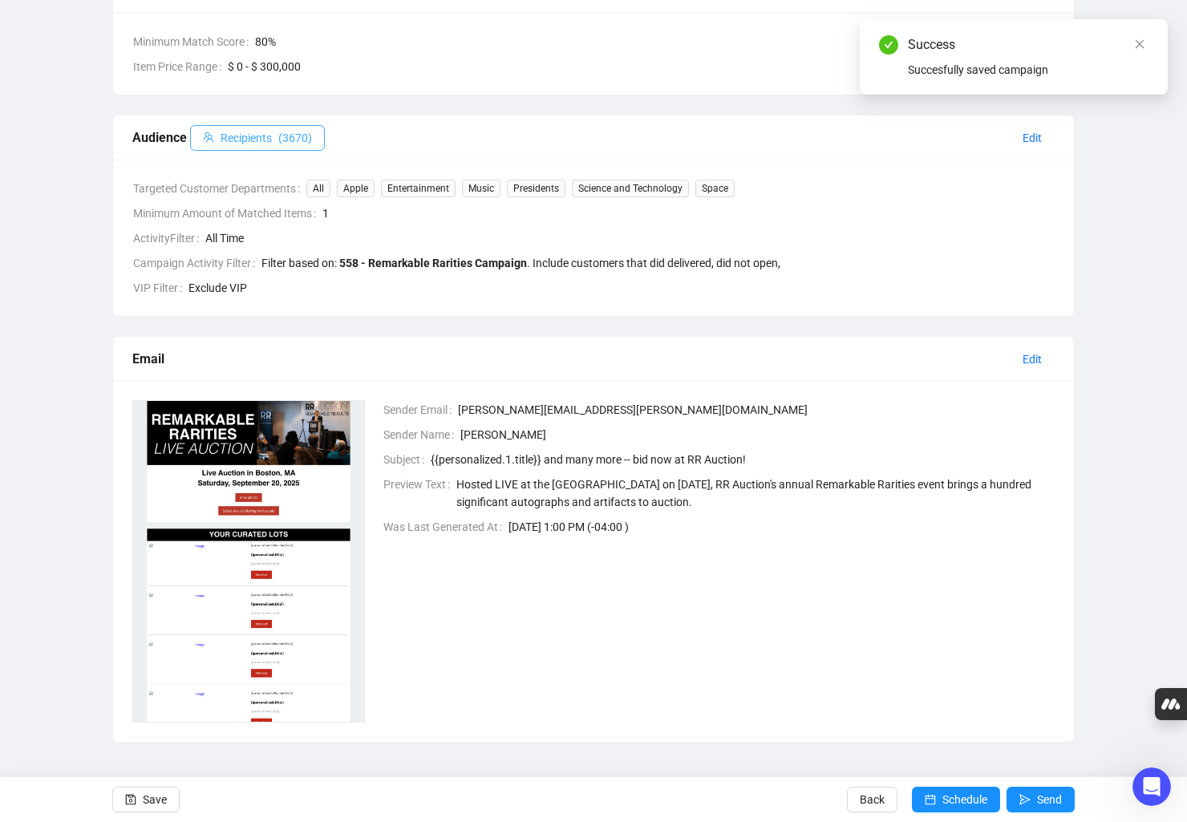
click at [265, 136] on span "Recipients" at bounding box center [245, 138] width 51 height 18
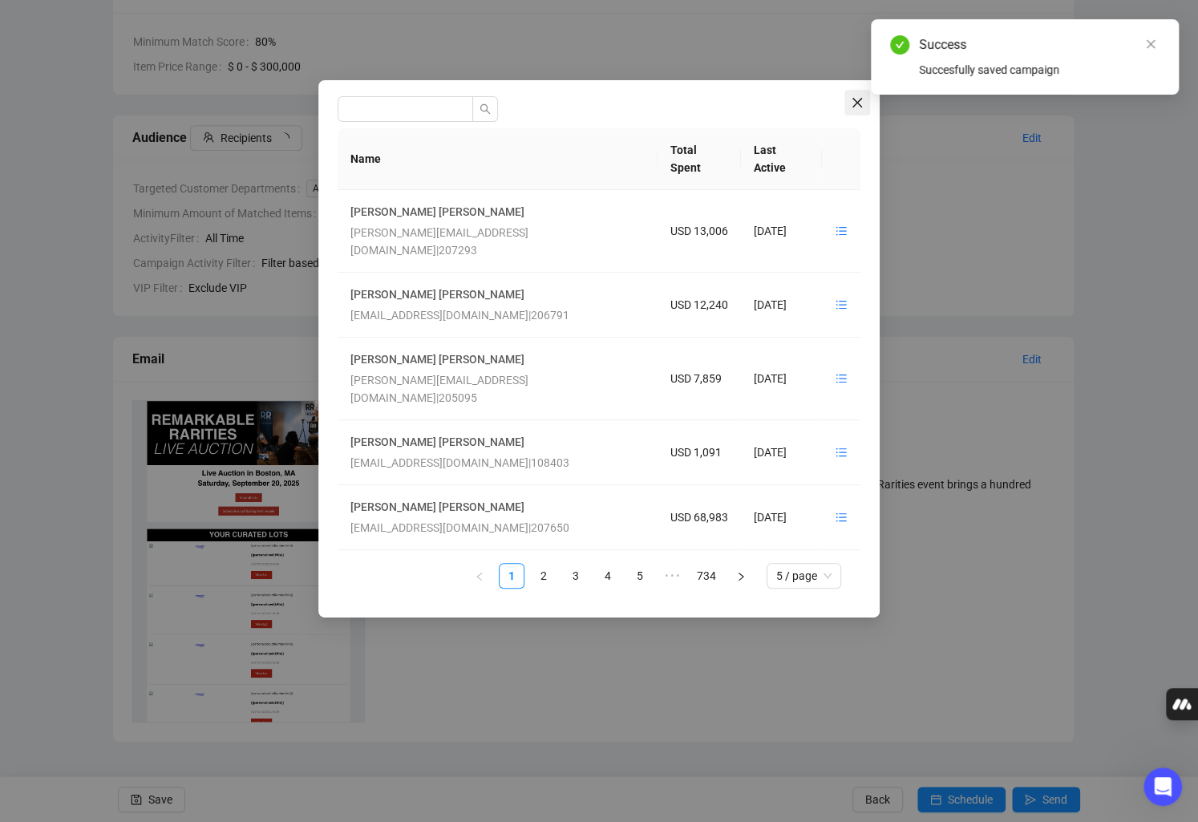
click at [857, 100] on icon "close" at bounding box center [857, 102] width 13 height 13
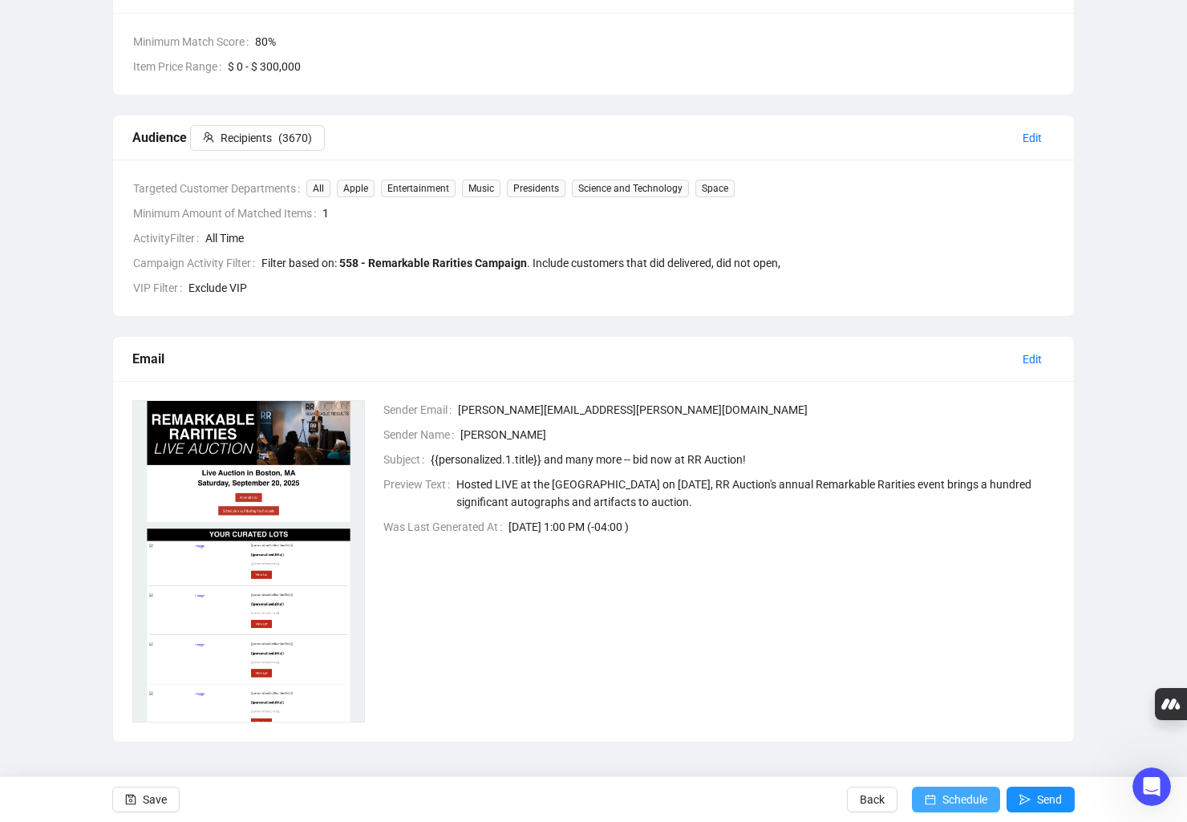
click at [950, 798] on span "Schedule" at bounding box center [964, 799] width 45 height 45
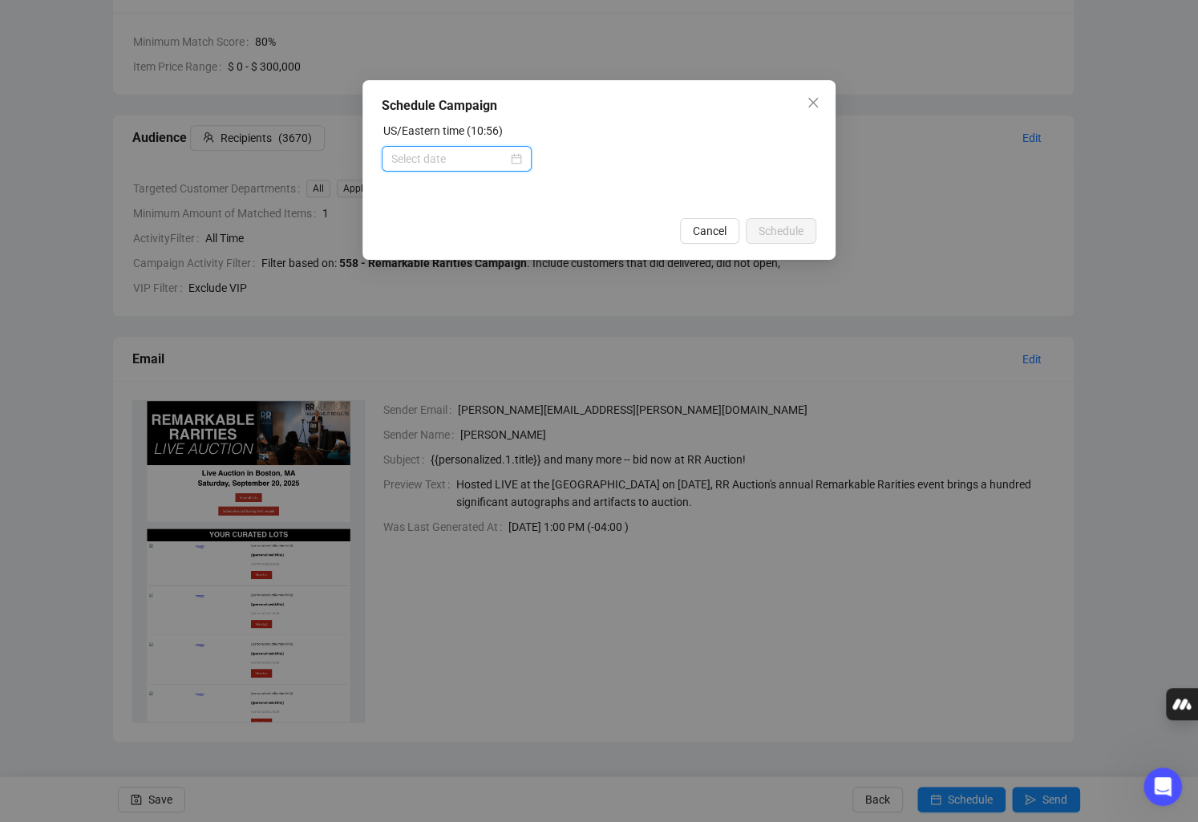
click at [455, 160] on input at bounding box center [449, 159] width 116 height 18
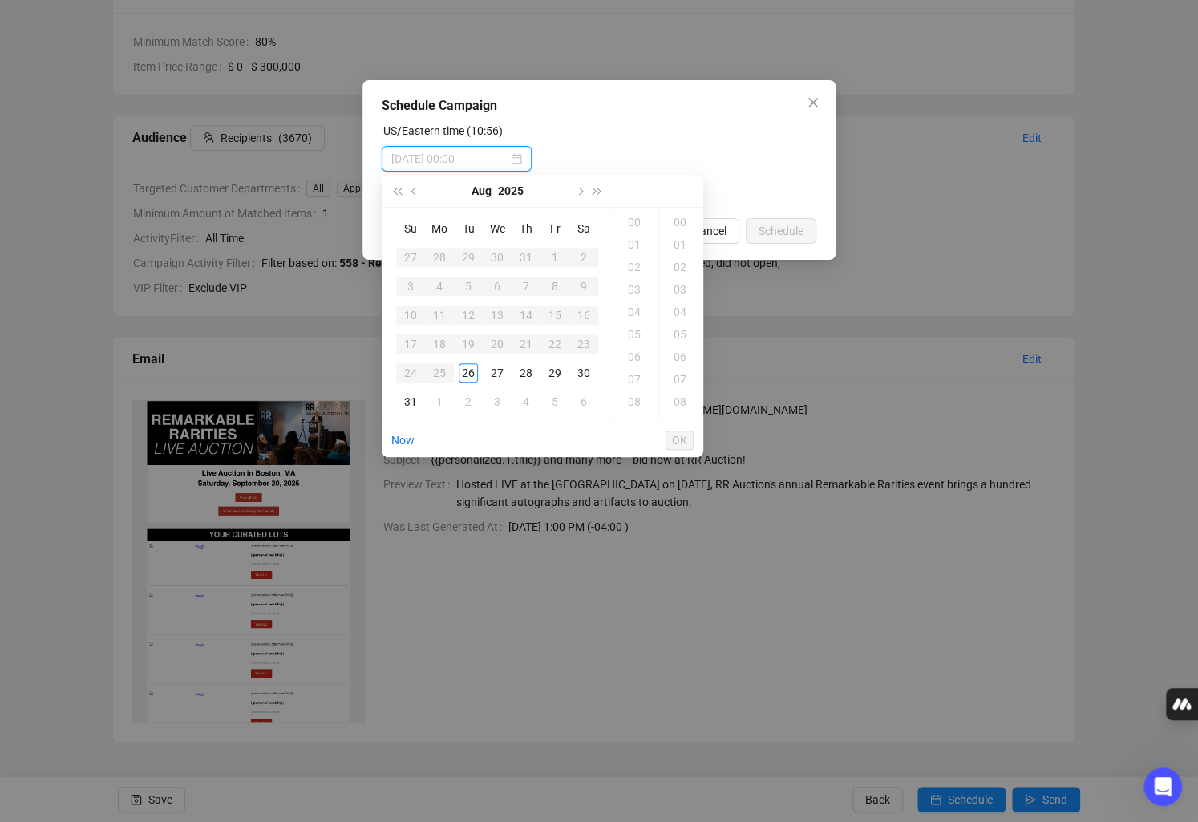
type input "[DATE] 00:00"
click at [470, 376] on div "26" at bounding box center [468, 372] width 19 height 19
click at [630, 251] on div "12" at bounding box center [636, 244] width 38 height 22
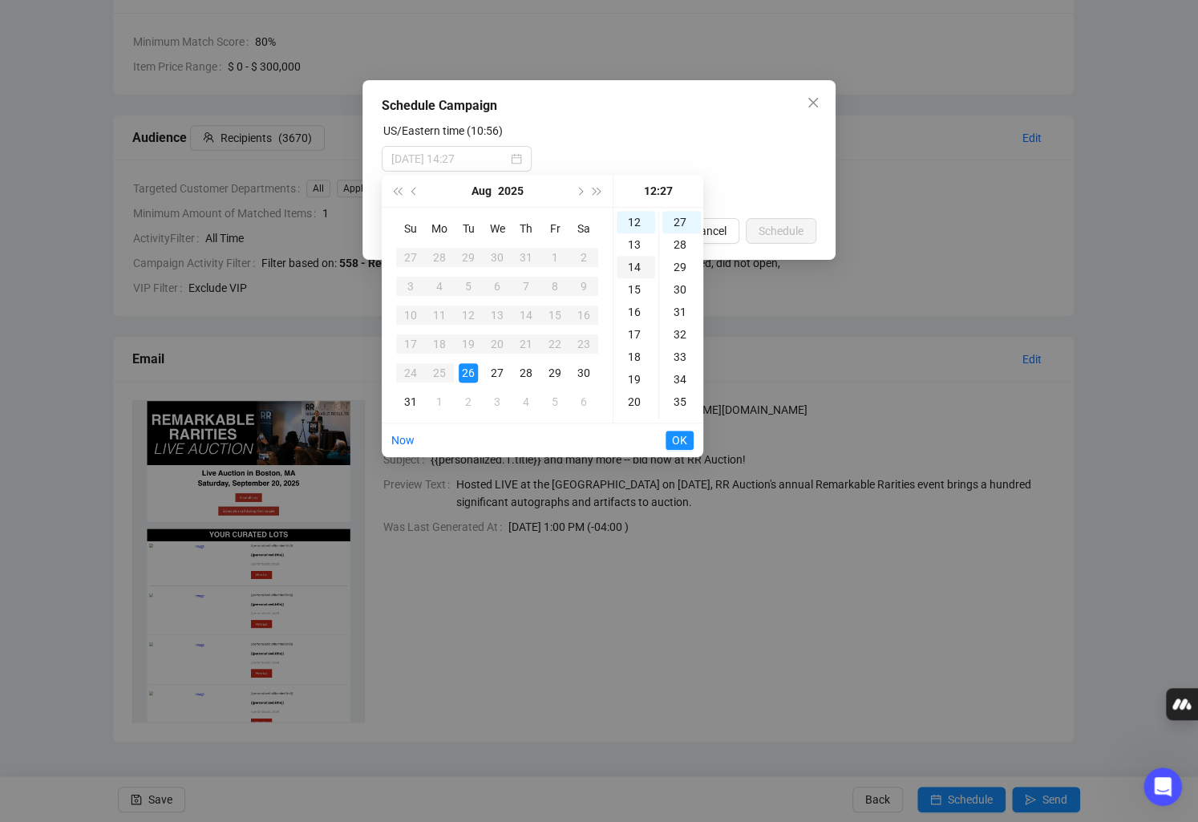
click at [633, 262] on div "14" at bounding box center [636, 267] width 38 height 22
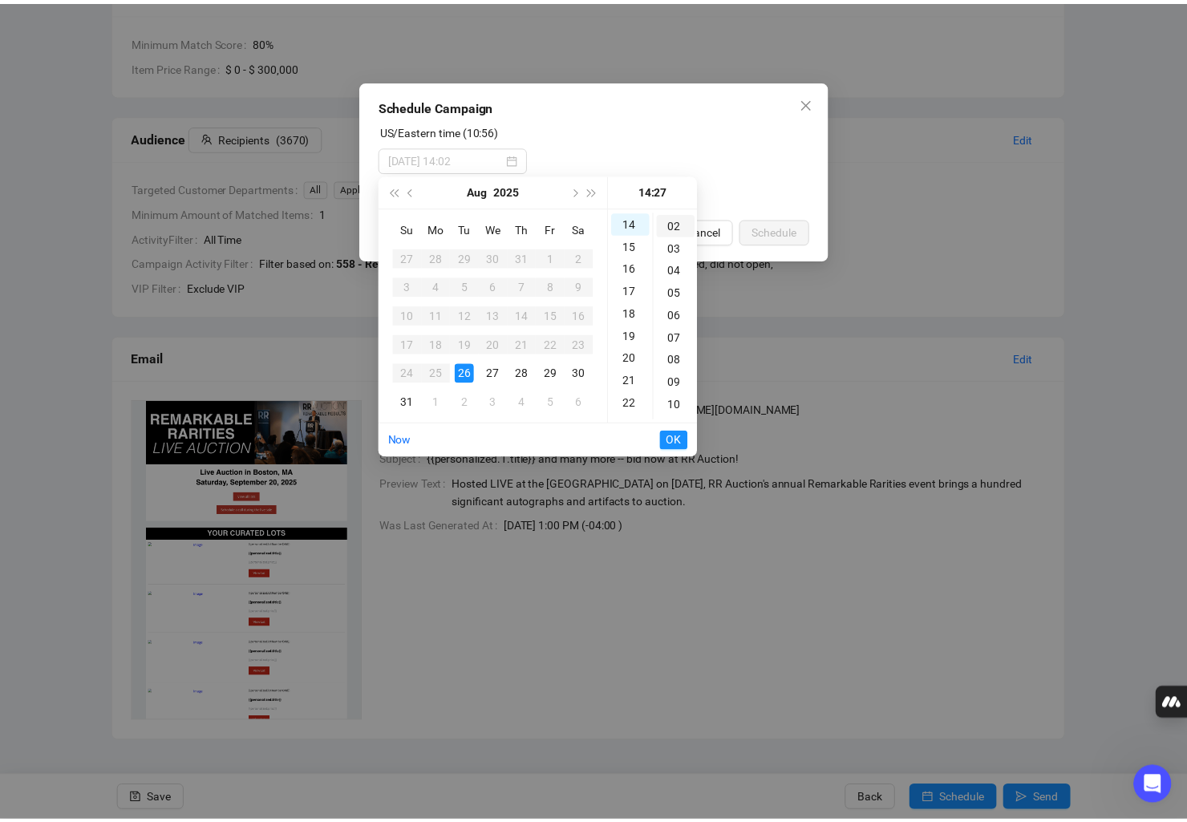
scroll to position [0, 0]
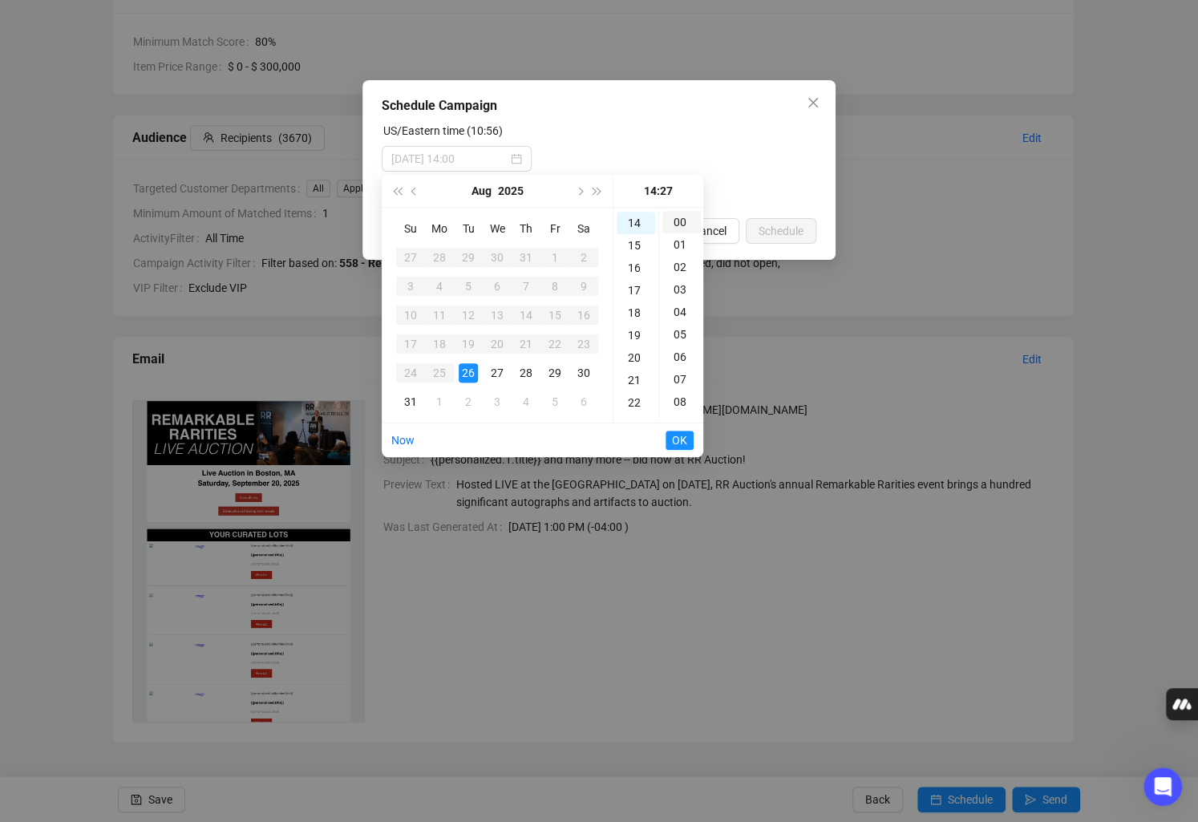
click at [667, 218] on div "00" at bounding box center [681, 222] width 38 height 22
type input "[DATE] 14:00"
click at [685, 442] on span "OK" at bounding box center [679, 440] width 15 height 30
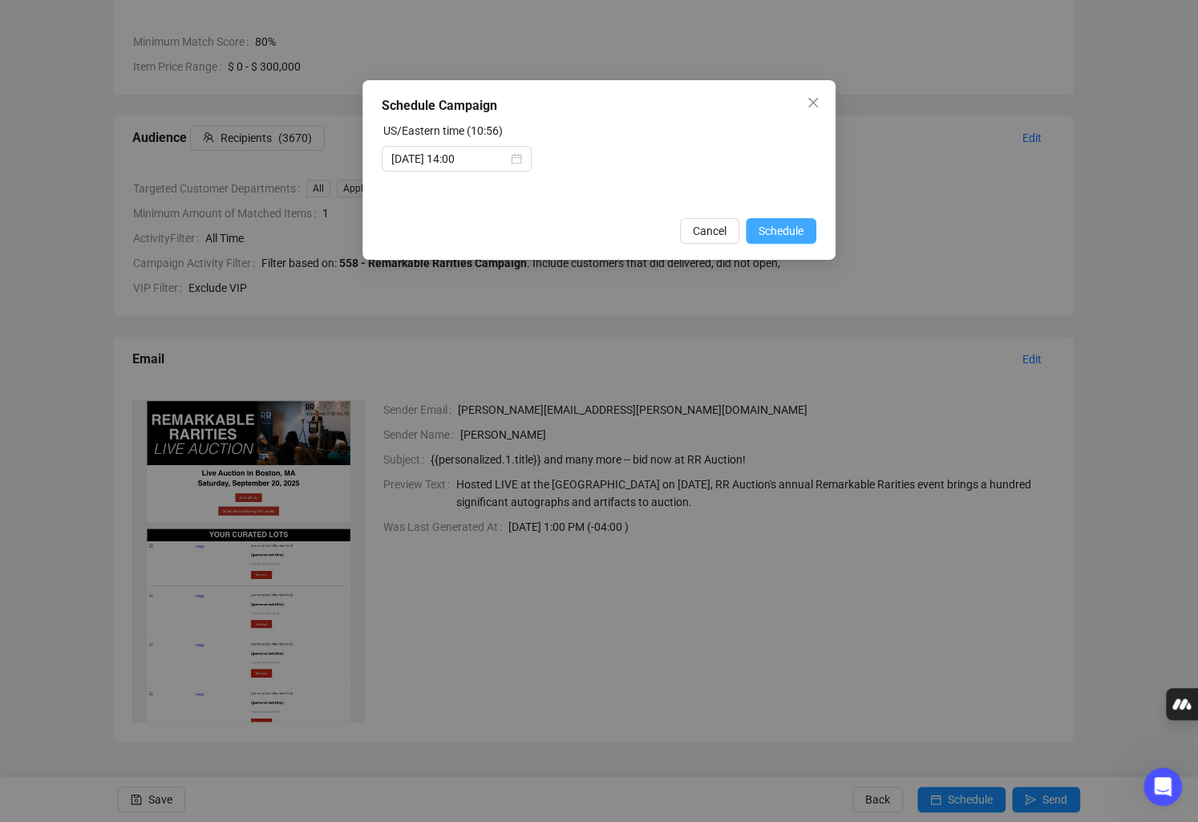
click at [794, 228] on span "Schedule" at bounding box center [780, 231] width 45 height 18
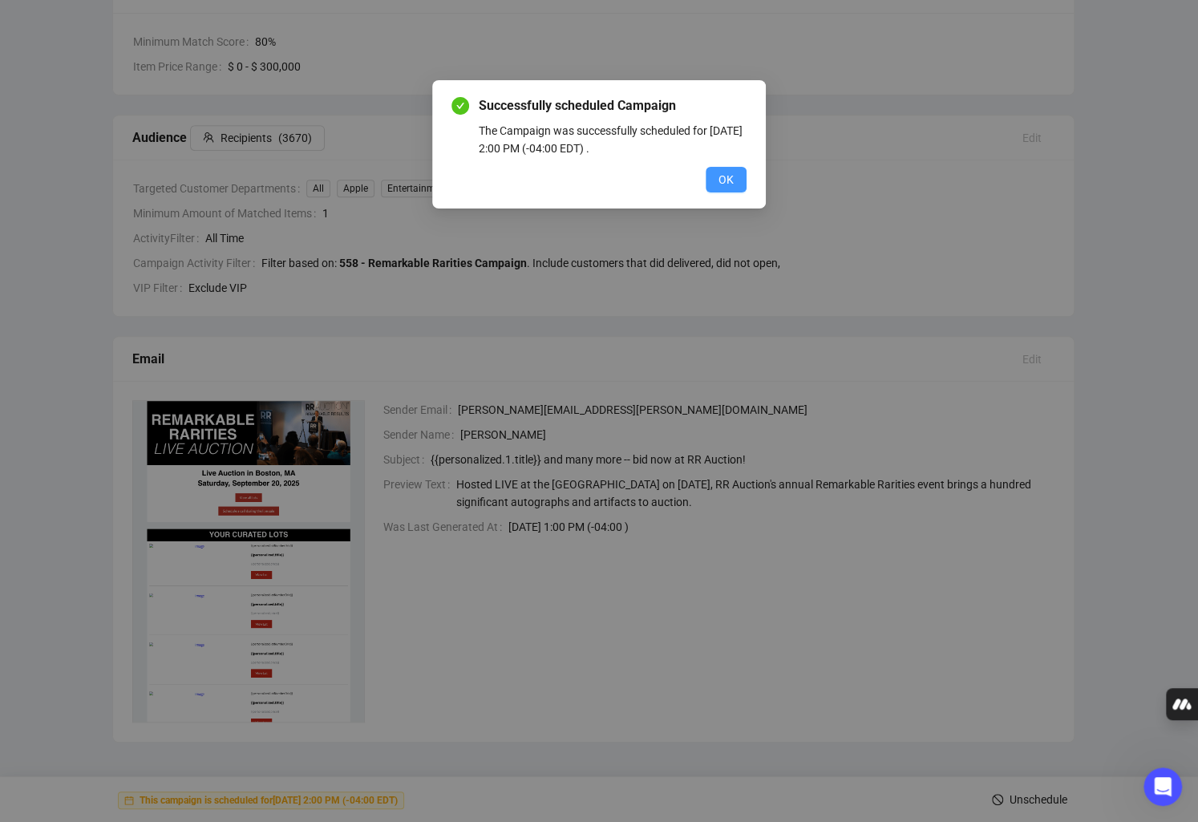
click at [738, 184] on button "OK" at bounding box center [726, 180] width 41 height 26
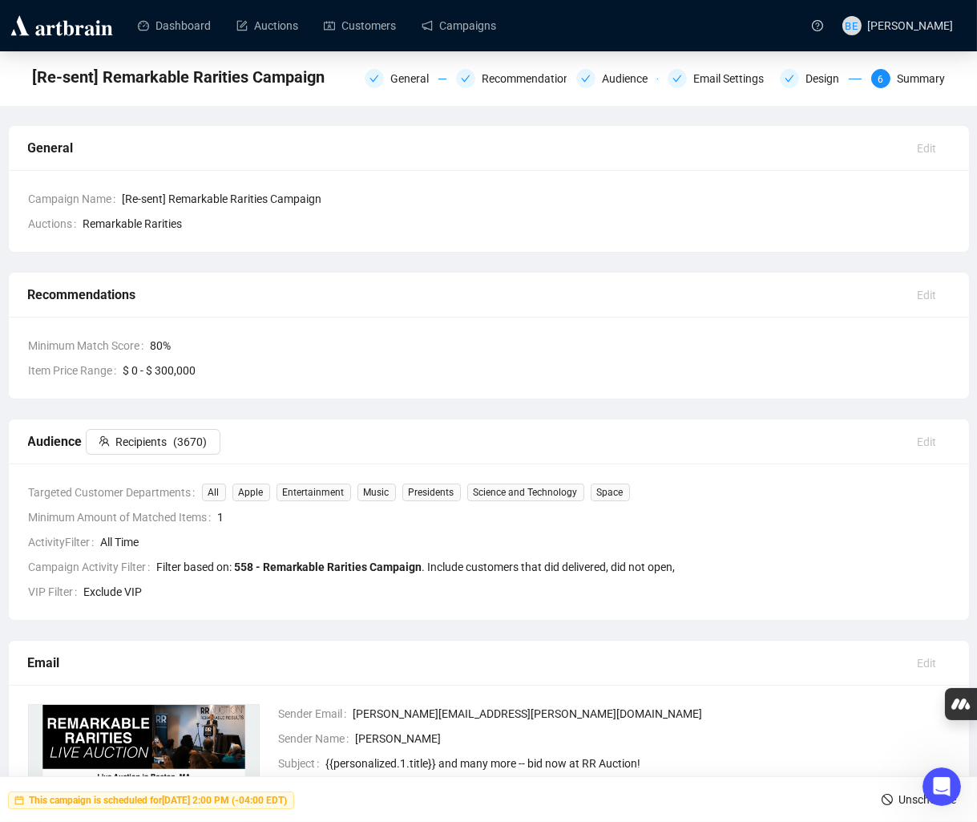
click at [52, 22] on img at bounding box center [61, 26] width 107 height 26
click at [103, 39] on div at bounding box center [64, 25] width 112 height 51
click at [173, 26] on link "Dashboard" at bounding box center [174, 26] width 73 height 42
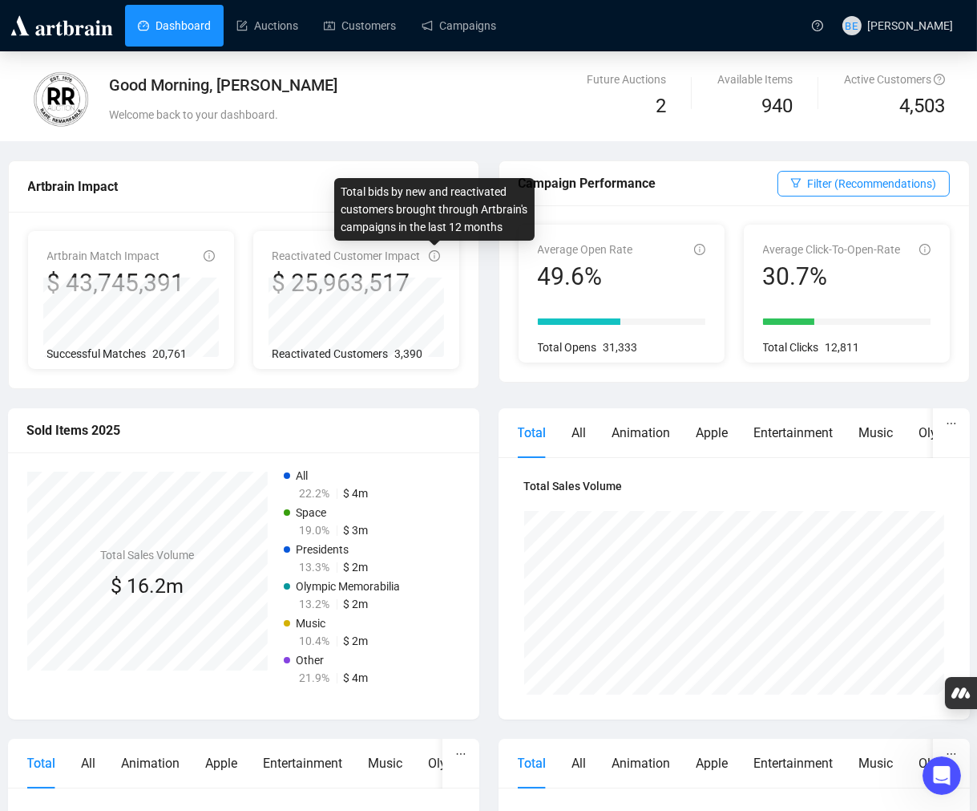
click at [433, 259] on icon "info-circle" at bounding box center [434, 255] width 11 height 11
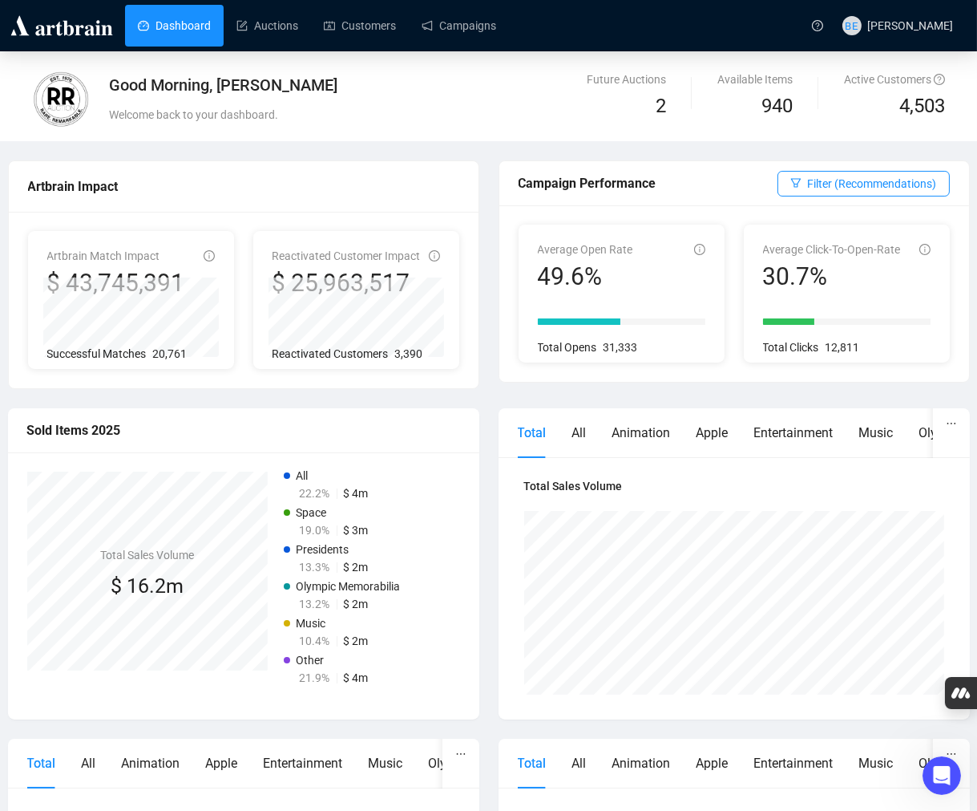
click at [224, 164] on div "Artbrain Impact" at bounding box center [244, 186] width 470 height 51
click at [452, 145] on div "Good Morning, [PERSON_NAME] Welcome back to your dashboard. Future Auctions 2 A…" at bounding box center [488, 696] width 977 height 1290
